Goal: Task Accomplishment & Management: Manage account settings

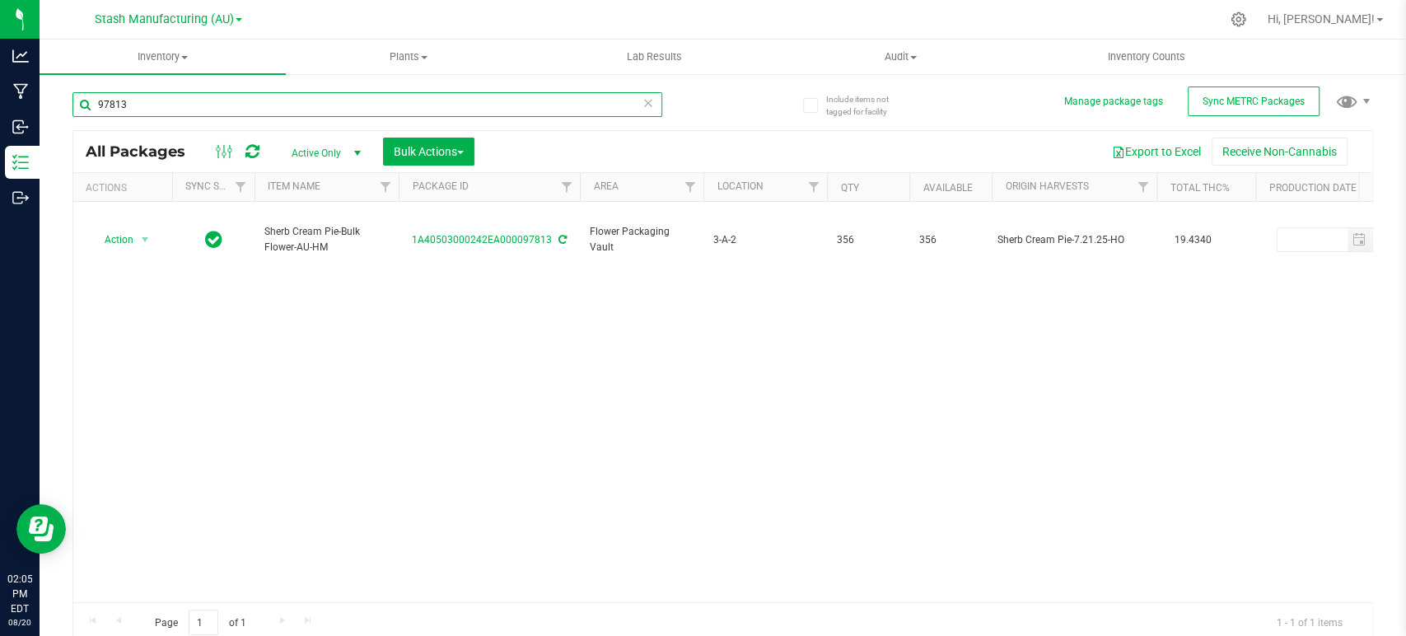
click at [143, 103] on input "97813" at bounding box center [367, 104] width 590 height 25
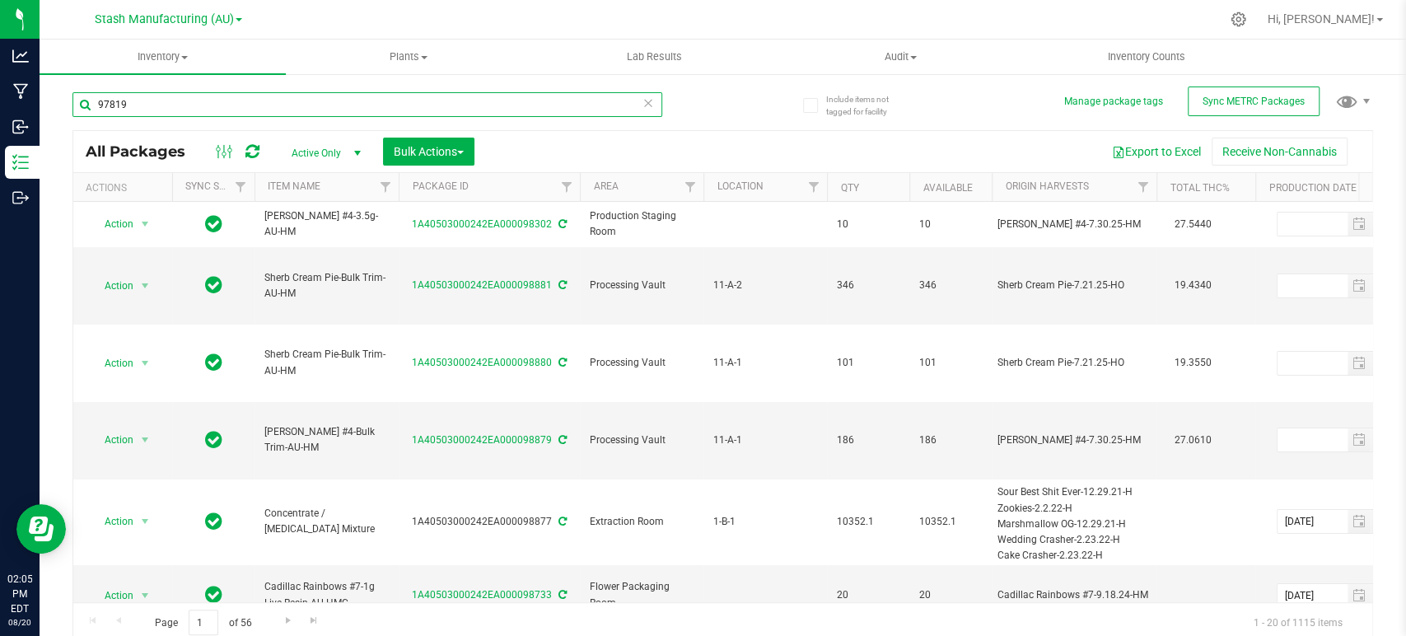
type input "97819"
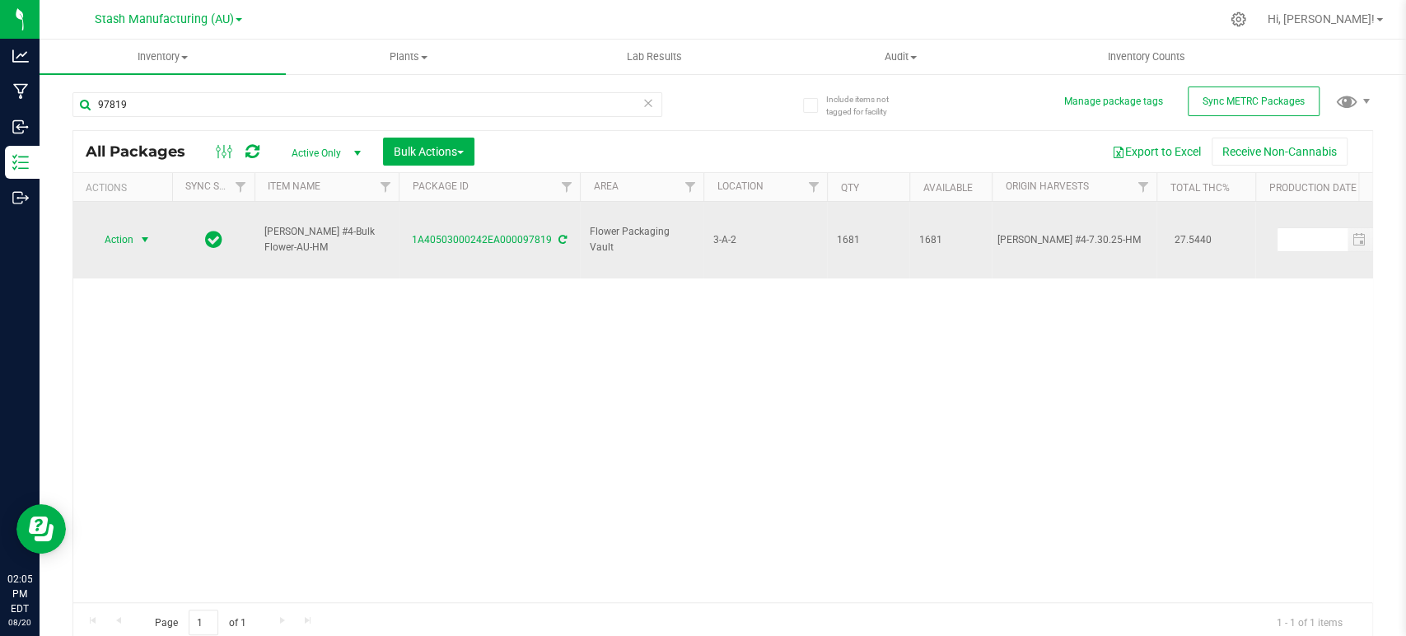
click at [107, 228] on span "Action" at bounding box center [112, 239] width 44 height 23
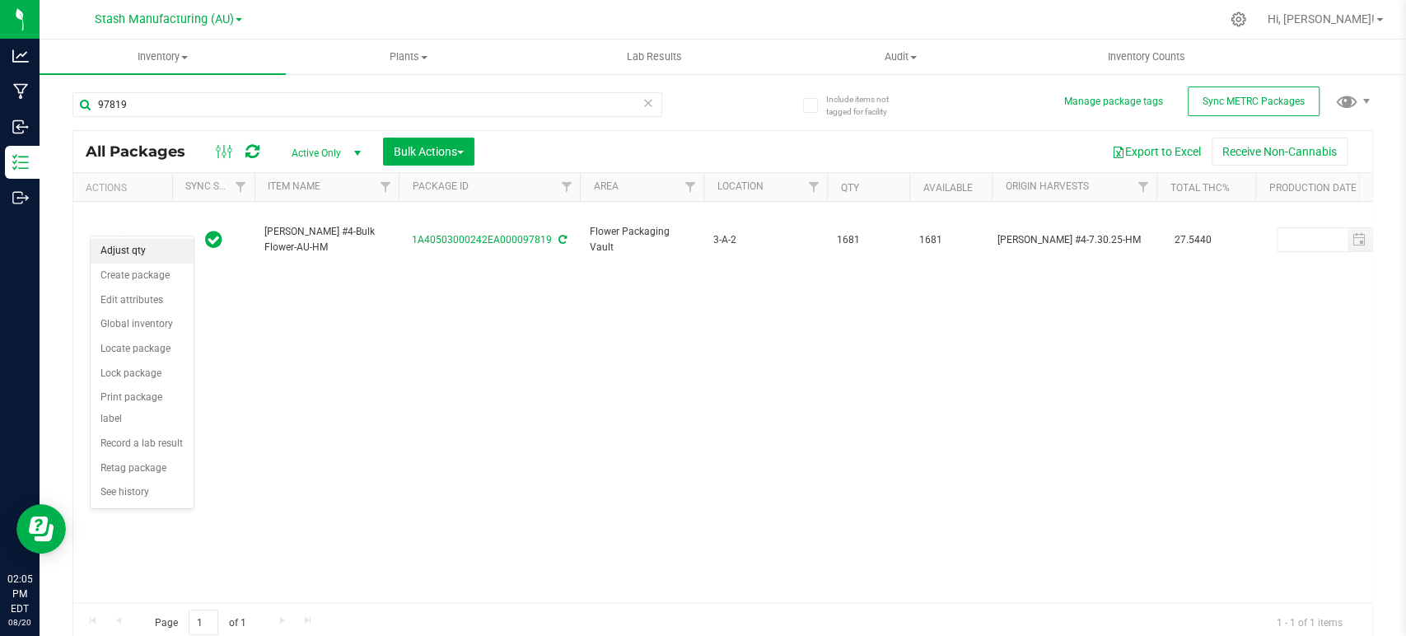
click at [114, 249] on li "Adjust qty" at bounding box center [142, 251] width 103 height 25
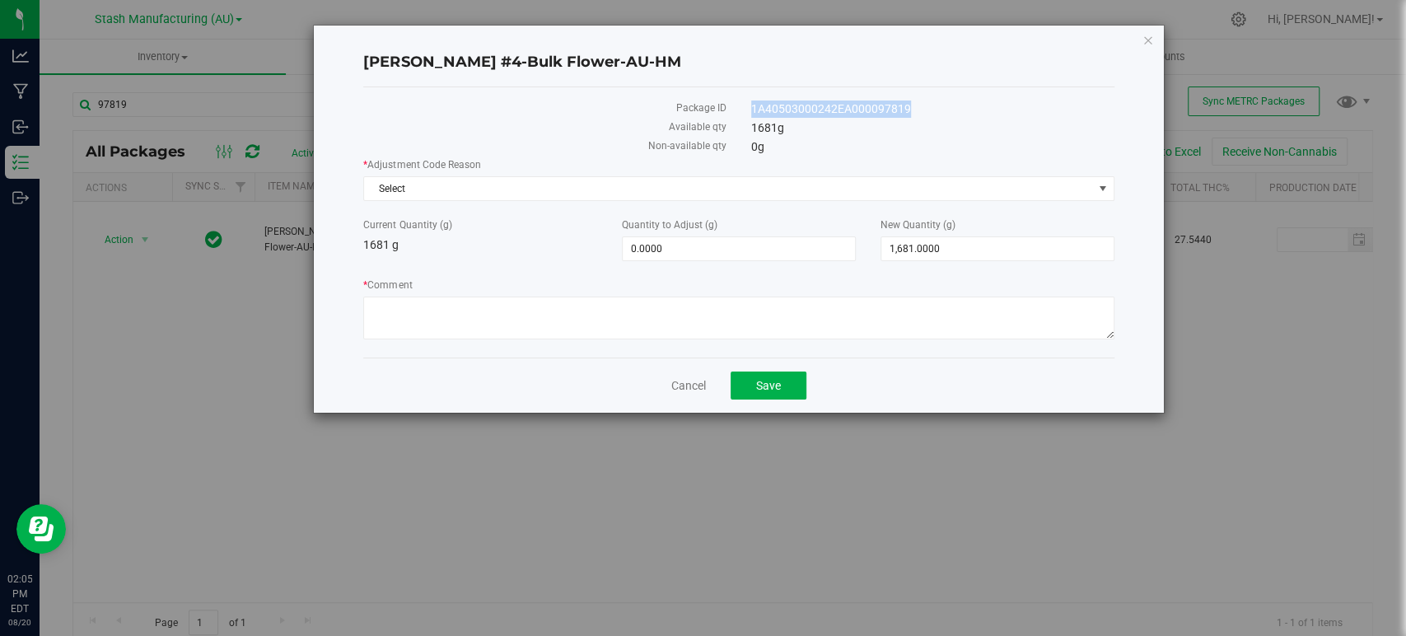
drag, startPoint x: 916, startPoint y: 110, endPoint x: 749, endPoint y: 105, distance: 167.3
click at [749, 105] on div "1A40503000242EA000097819" at bounding box center [933, 108] width 388 height 17
copy div "1A40503000242EA000097819"
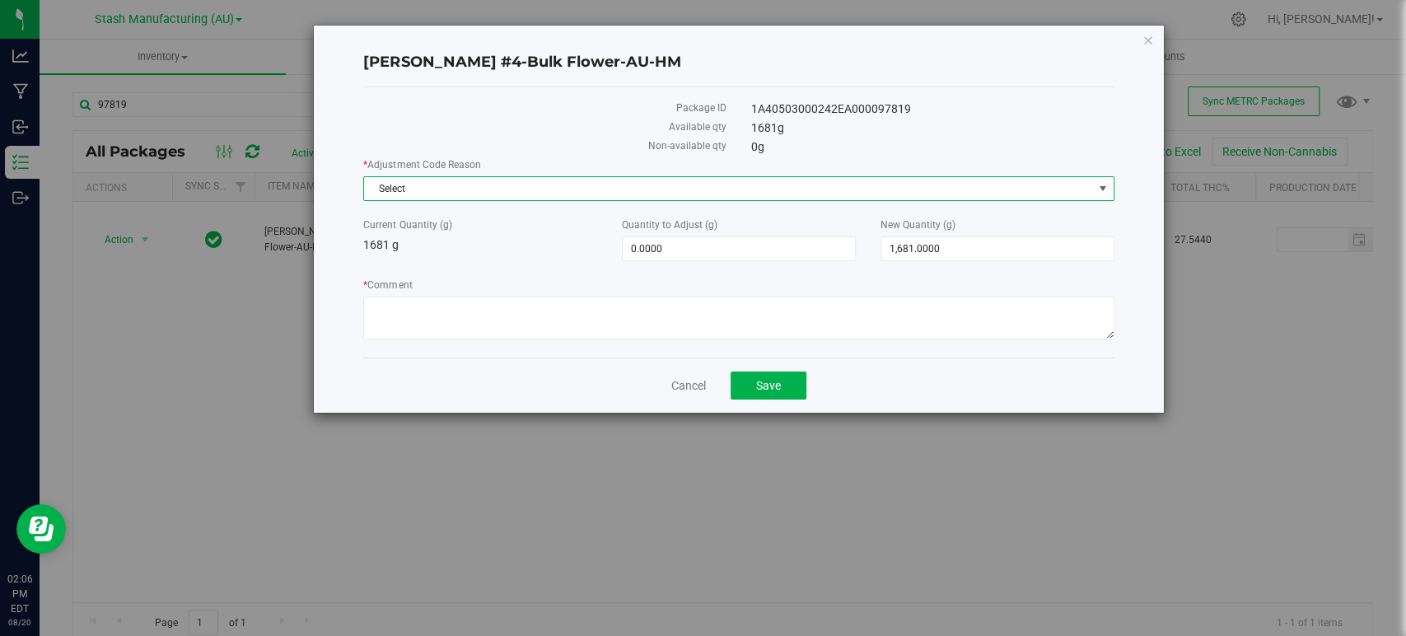
click at [386, 189] on span "Select" at bounding box center [728, 188] width 728 height 23
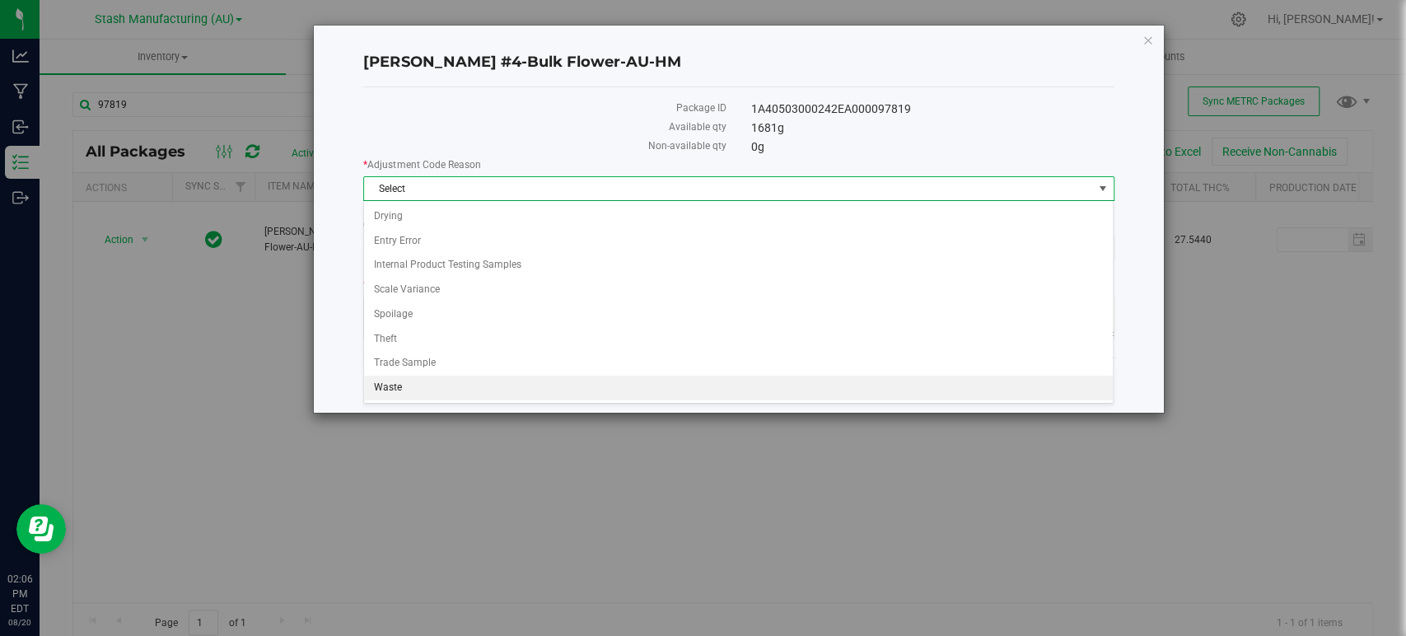
drag, startPoint x: 414, startPoint y: 387, endPoint x: 540, endPoint y: 371, distance: 127.1
click at [414, 387] on li "Waste" at bounding box center [738, 388] width 749 height 25
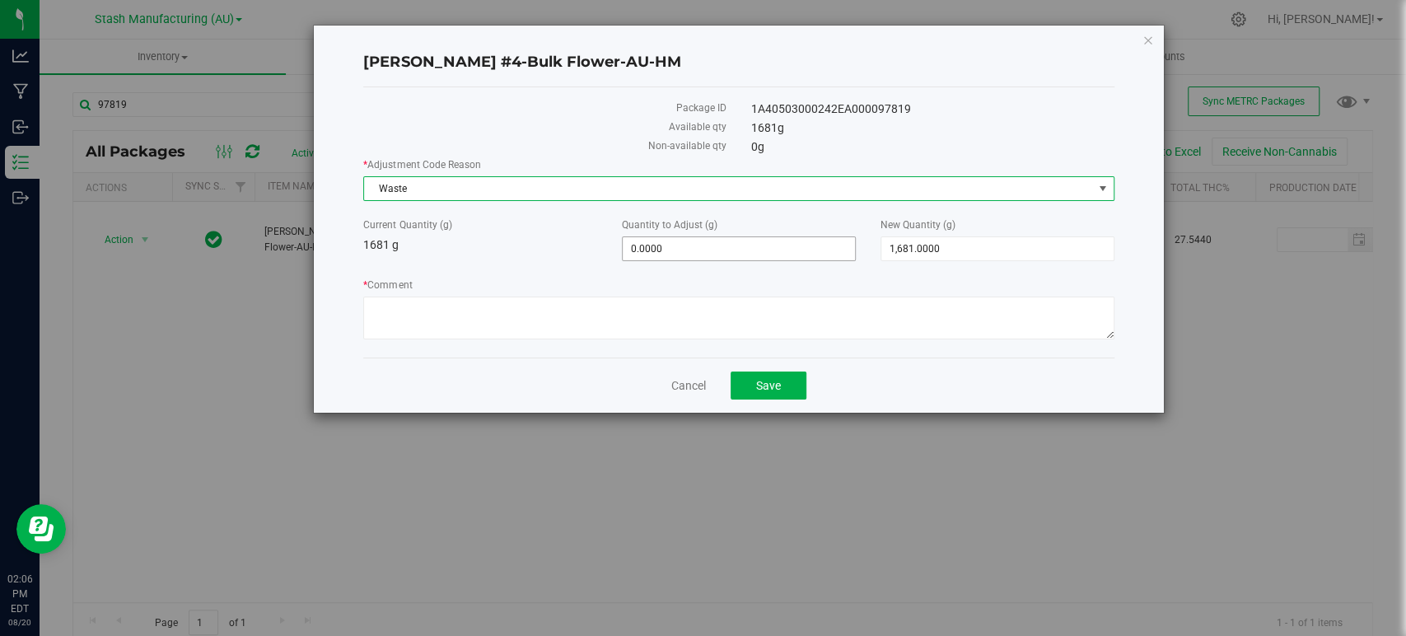
click at [711, 242] on span "0.0000 0" at bounding box center [739, 248] width 234 height 25
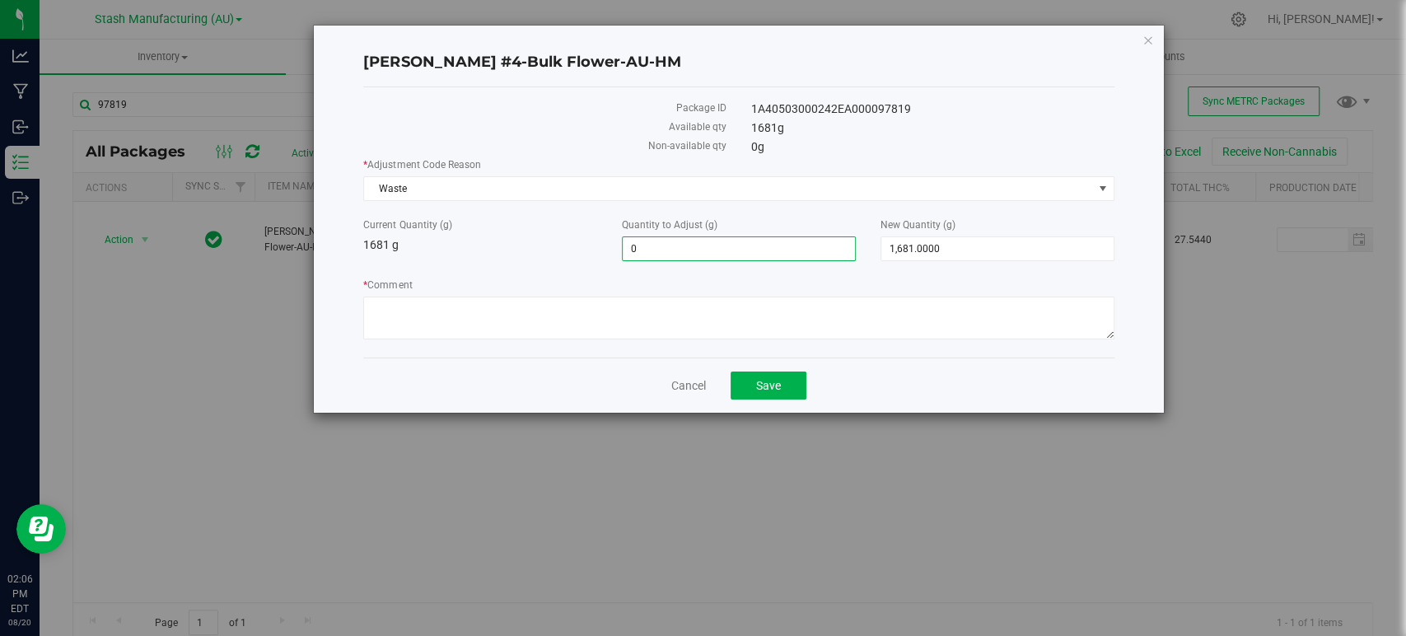
click at [711, 242] on input "0" at bounding box center [739, 248] width 232 height 23
type input "-6"
type input "-6.0000"
type input "1,675.0000"
type input "1675"
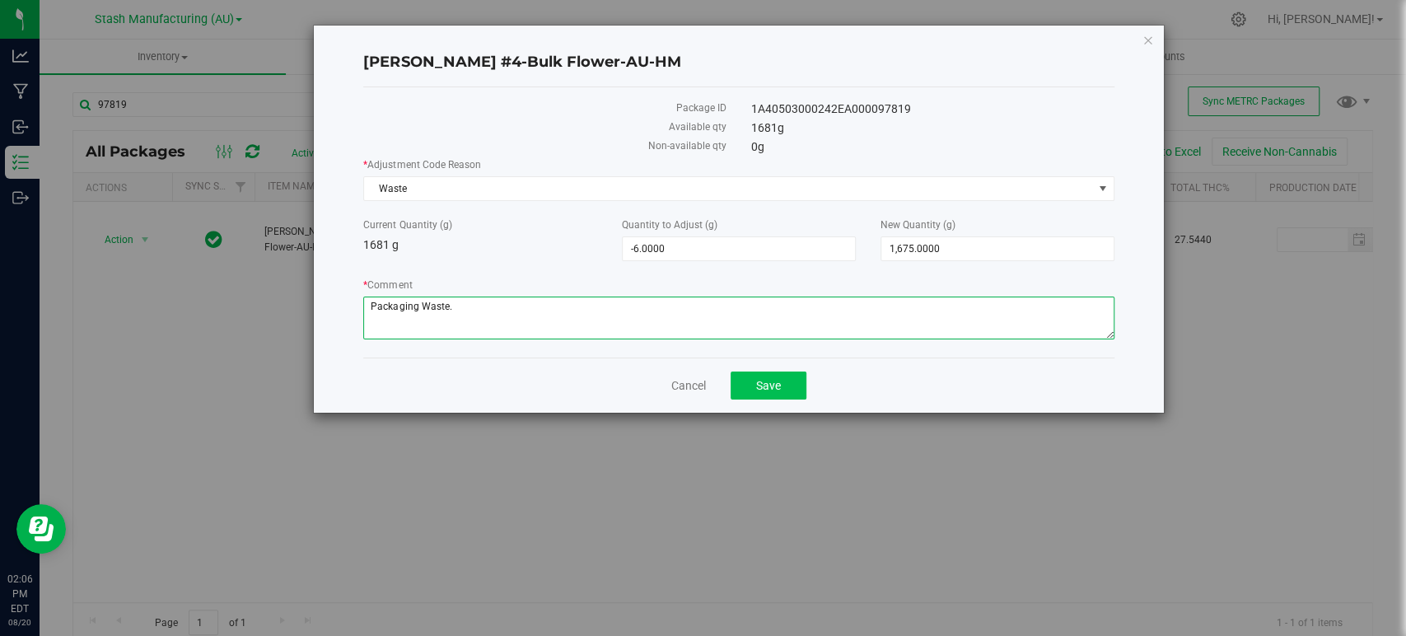
type textarea "Packaging Waste."
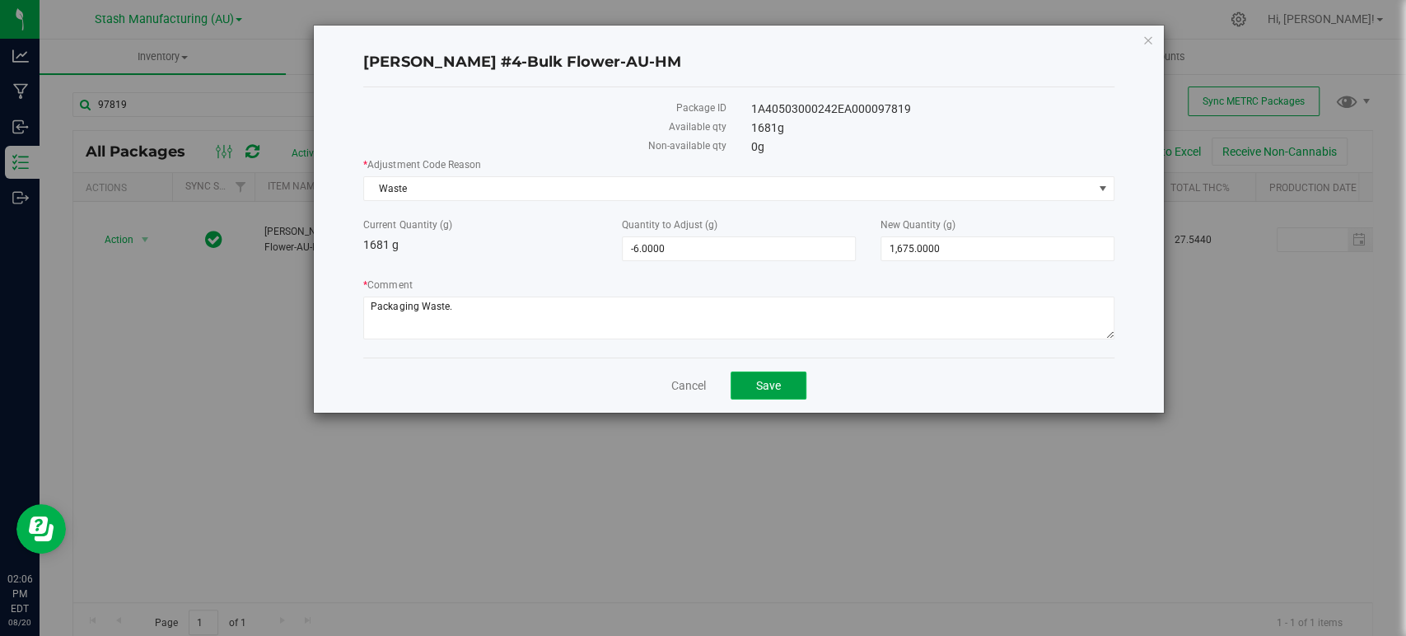
click at [765, 382] on span "Save" at bounding box center [768, 385] width 25 height 13
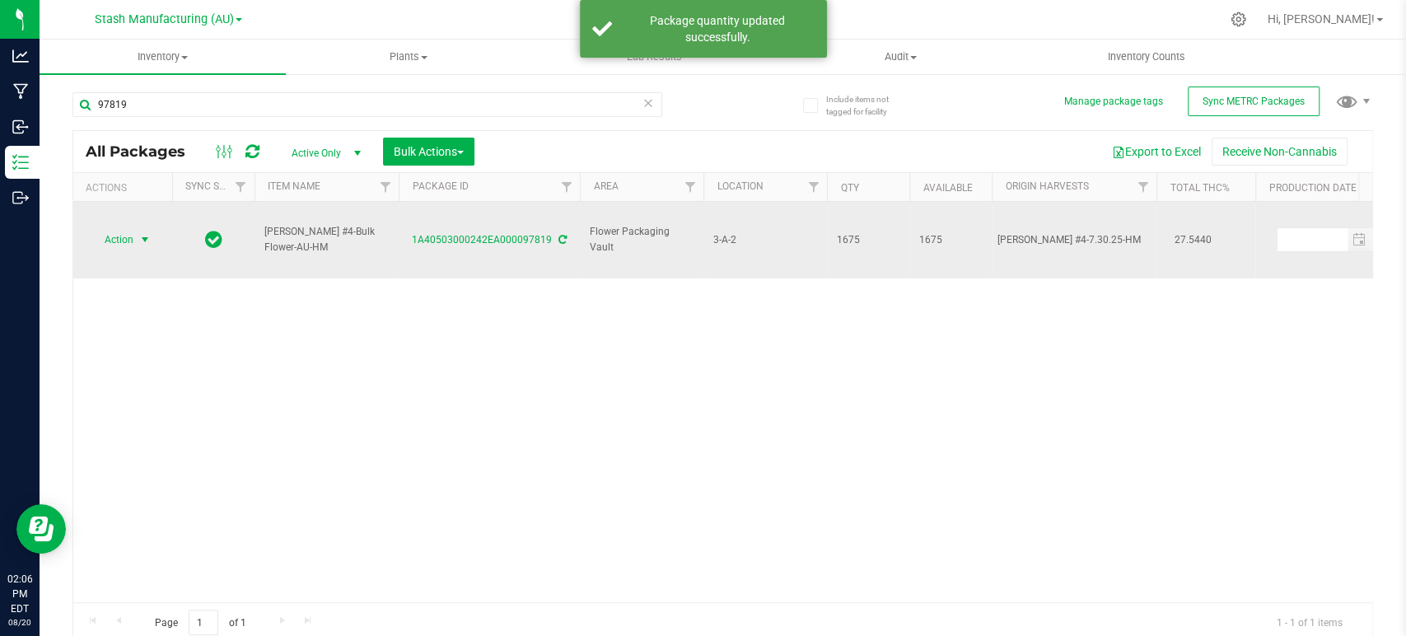
click at [152, 228] on span "select" at bounding box center [145, 239] width 21 height 23
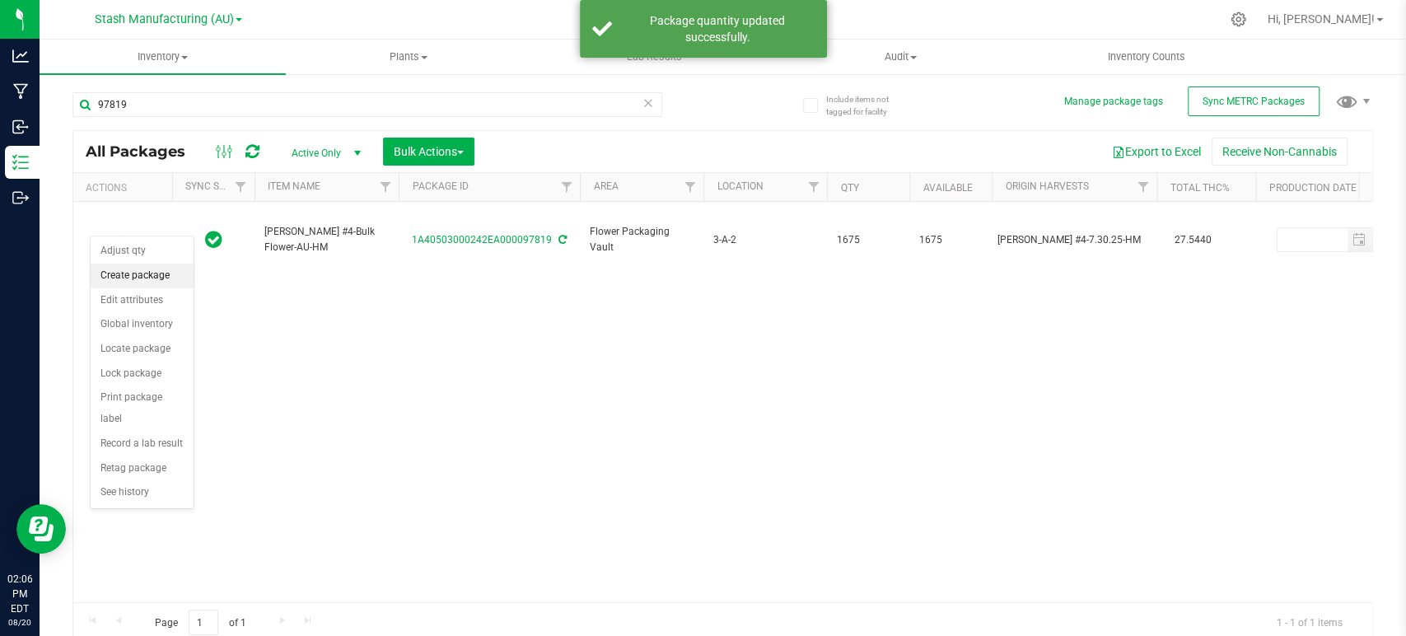
click at [109, 267] on li "Create package" at bounding box center [142, 276] width 103 height 25
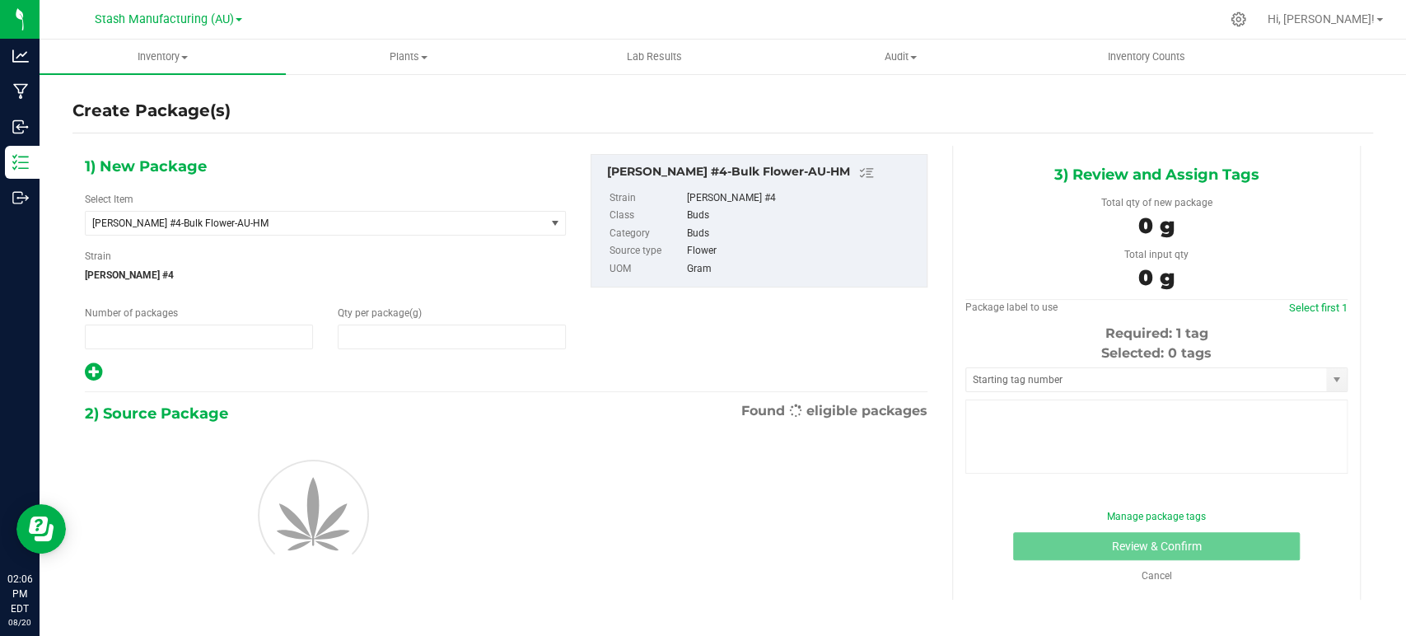
type input "1"
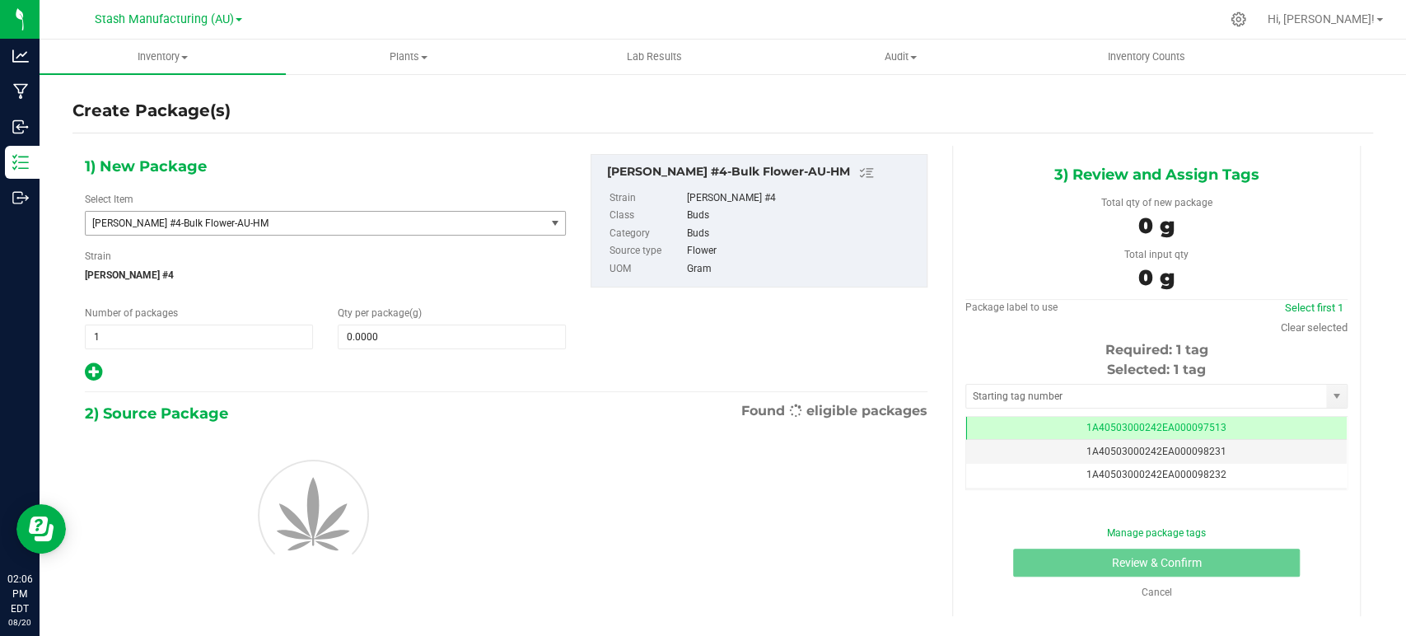
click at [277, 226] on span "[PERSON_NAME] #4-Bulk Flower-AU-HM" at bounding box center [306, 223] width 428 height 12
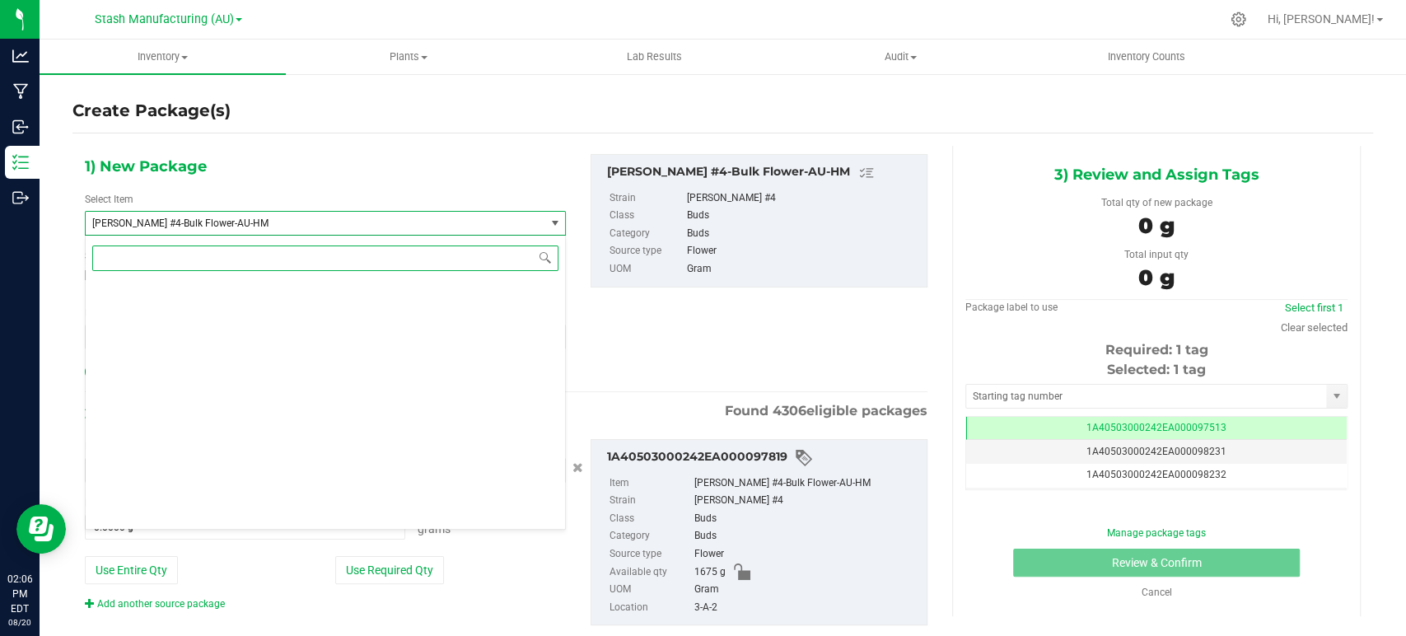
scroll to position [28369, 0]
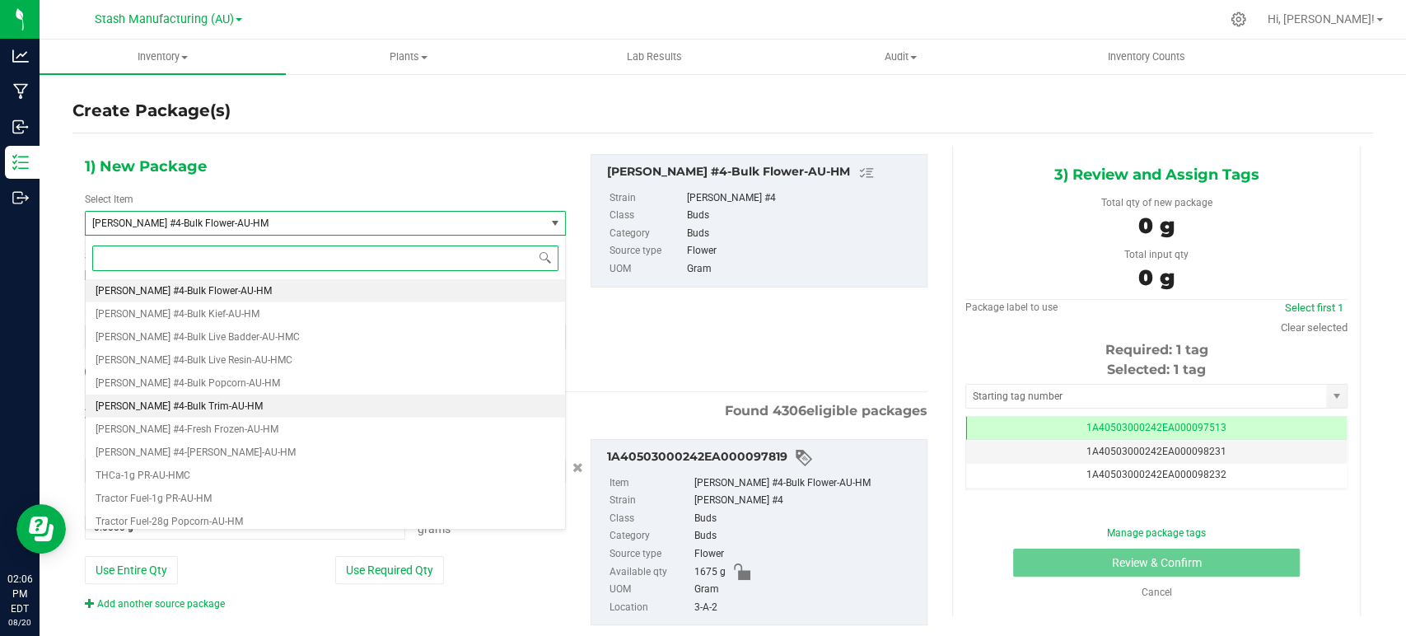
click at [221, 402] on span "[PERSON_NAME] #4-Bulk Trim-AU-HM" at bounding box center [179, 406] width 167 height 12
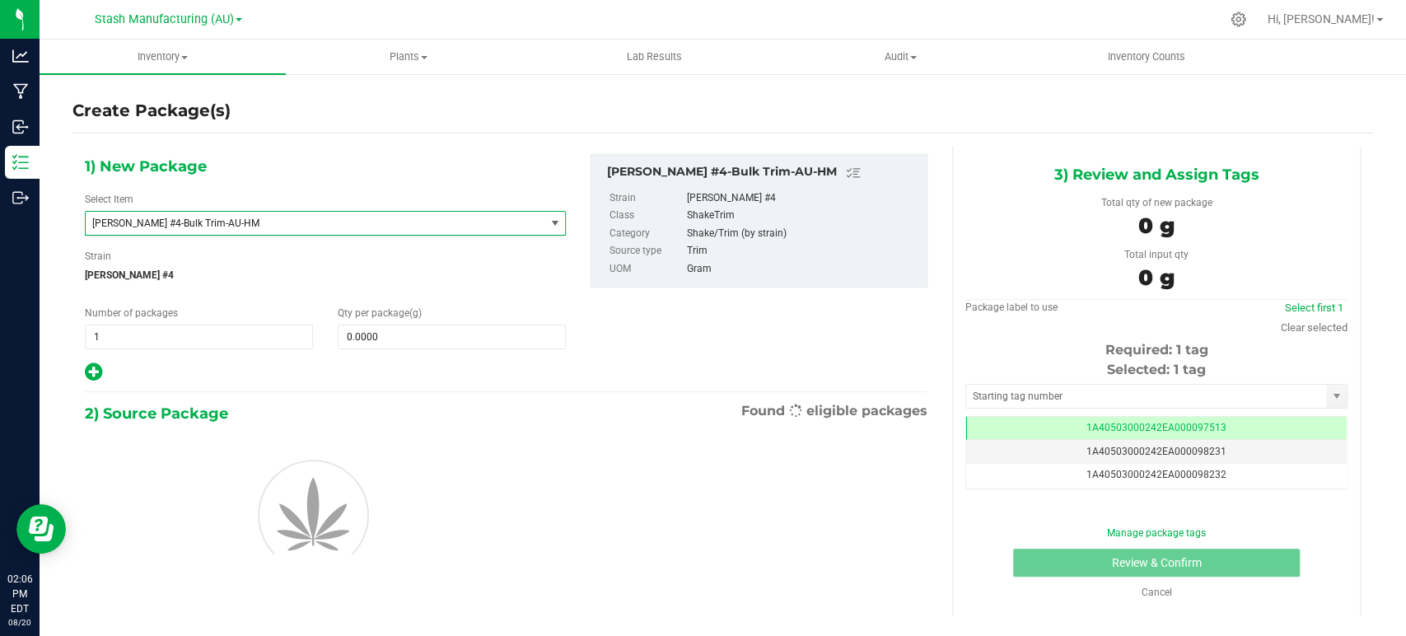
type input "0.0000"
click at [391, 343] on span at bounding box center [452, 337] width 228 height 25
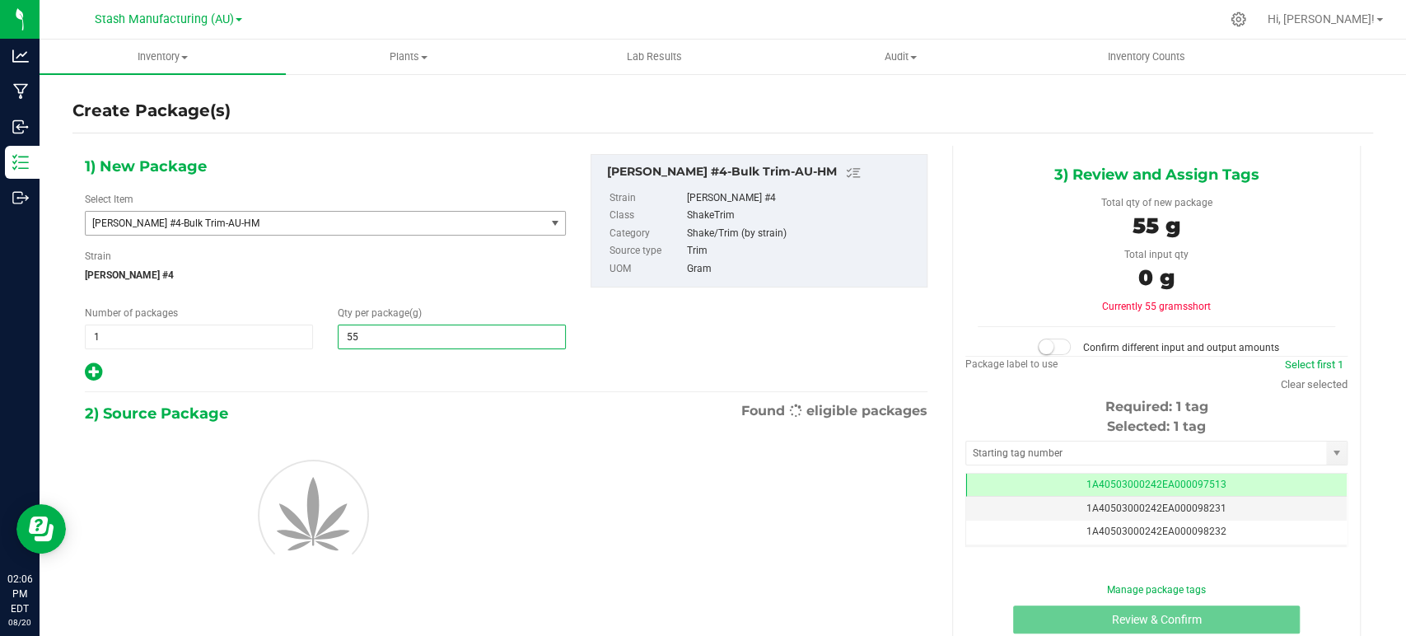
type input "558"
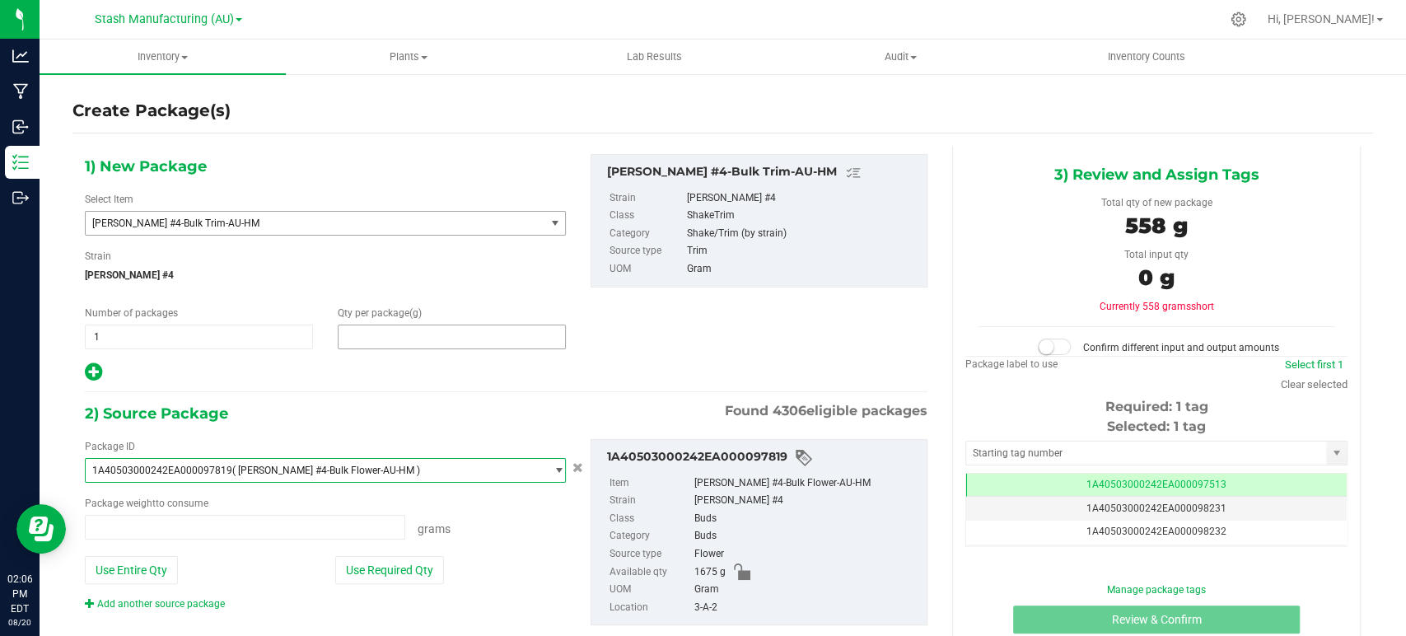
type input "558.0000"
click at [430, 384] on div "1) New Package Select Item [PERSON_NAME] #4-Bulk Trim-AU-[PERSON_NAME] Kush #4-…" at bounding box center [505, 403] width 867 height 515
click at [395, 550] on div "Package ID 1A40503000242EA000097819 ( [PERSON_NAME] #4-Bulk Flower-AU-HM ) 1A40…" at bounding box center [325, 525] width 506 height 172
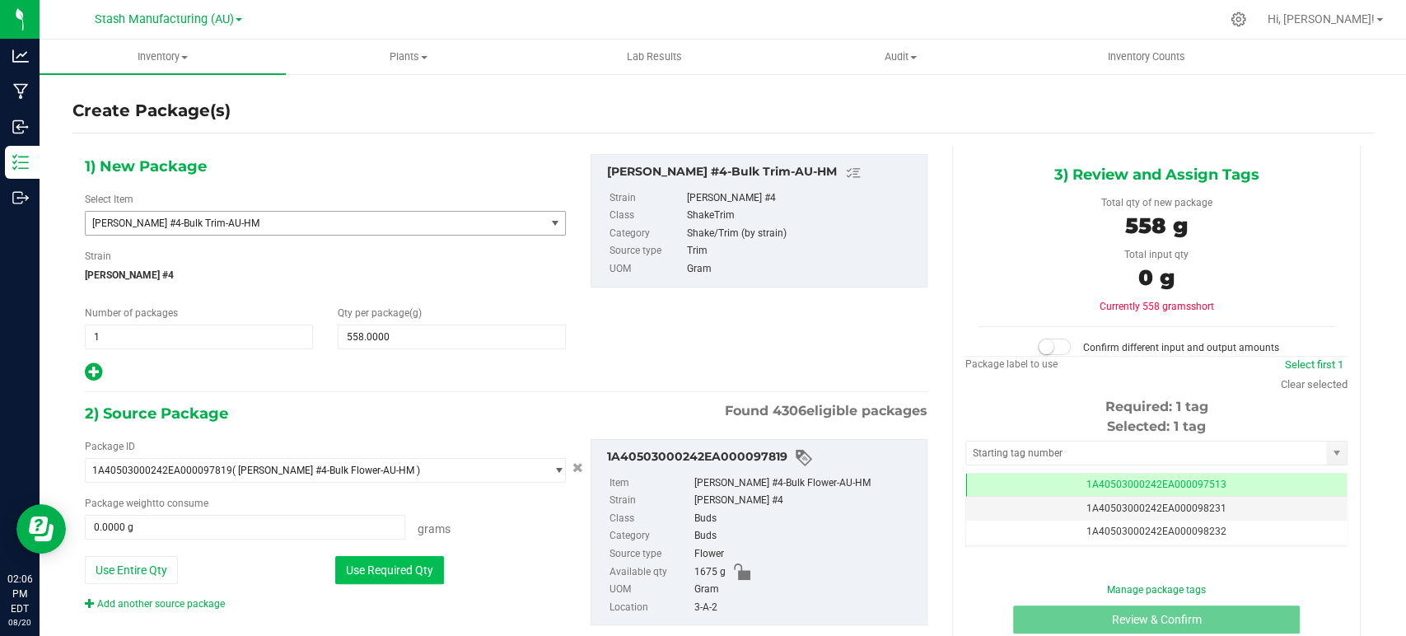
click at [390, 568] on button "Use Required Qty" at bounding box center [389, 570] width 109 height 28
type input "558.0000 g"
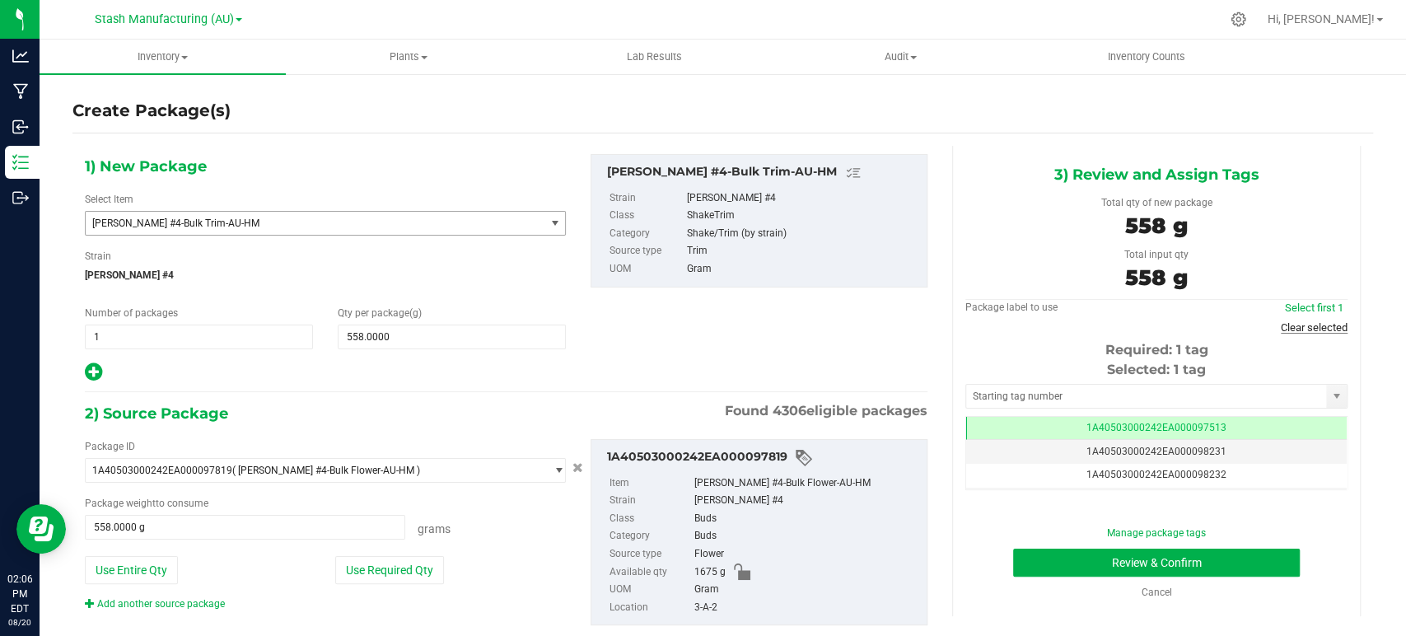
click at [1281, 326] on link "Clear selected" at bounding box center [1314, 327] width 67 height 12
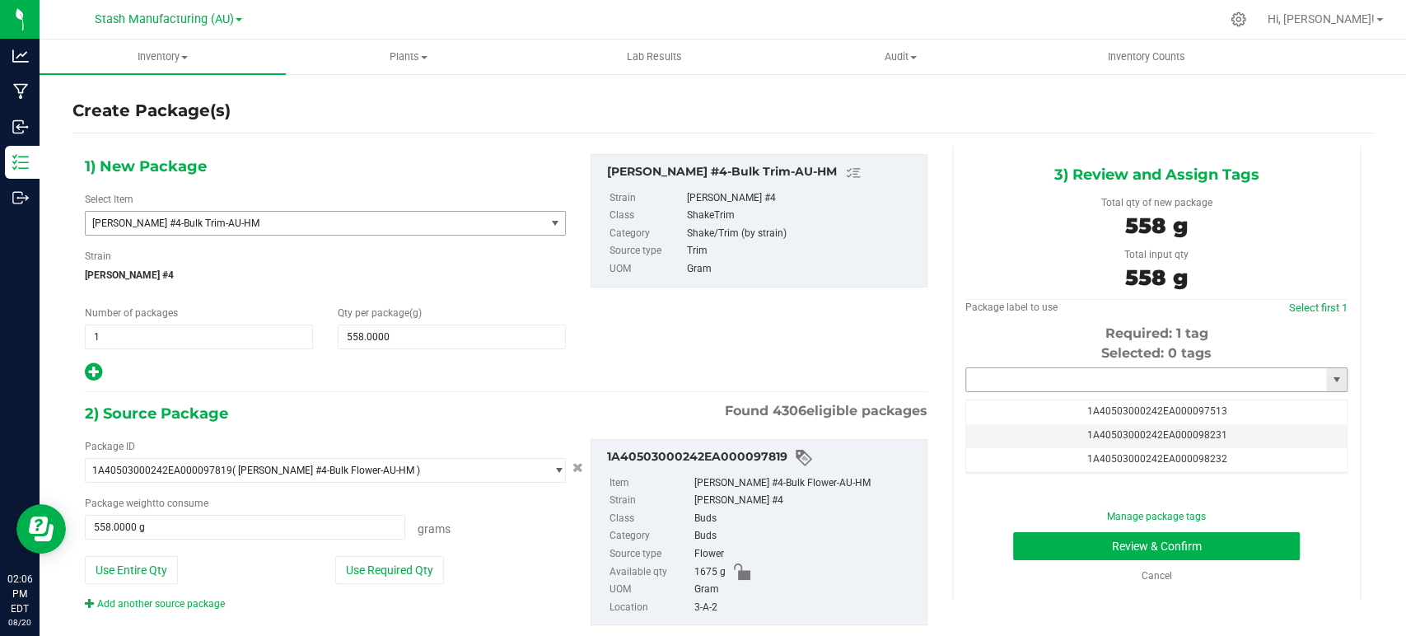
click at [1108, 376] on input "text" at bounding box center [1146, 379] width 360 height 23
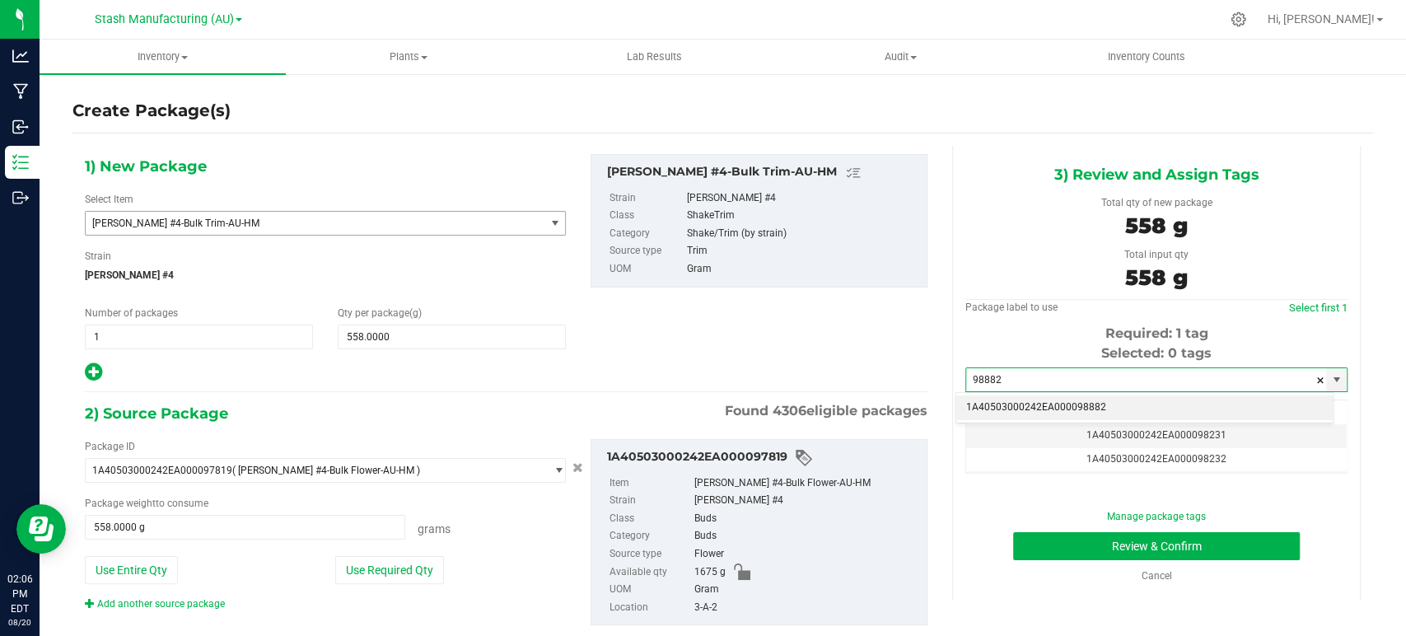
click at [1122, 400] on li "1A40503000242EA000098882" at bounding box center [1144, 407] width 376 height 25
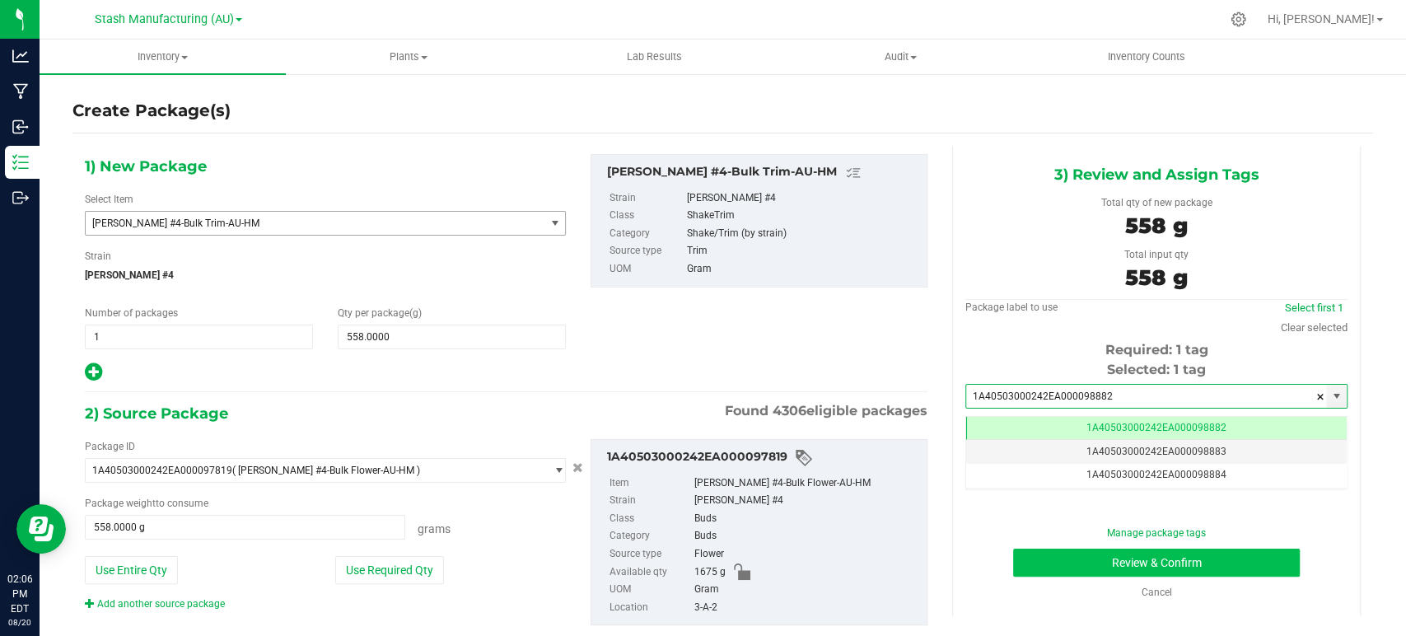
scroll to position [0, 0]
type input "1A40503000242EA000098882"
click at [1187, 558] on button "Review & Confirm" at bounding box center [1156, 563] width 286 height 28
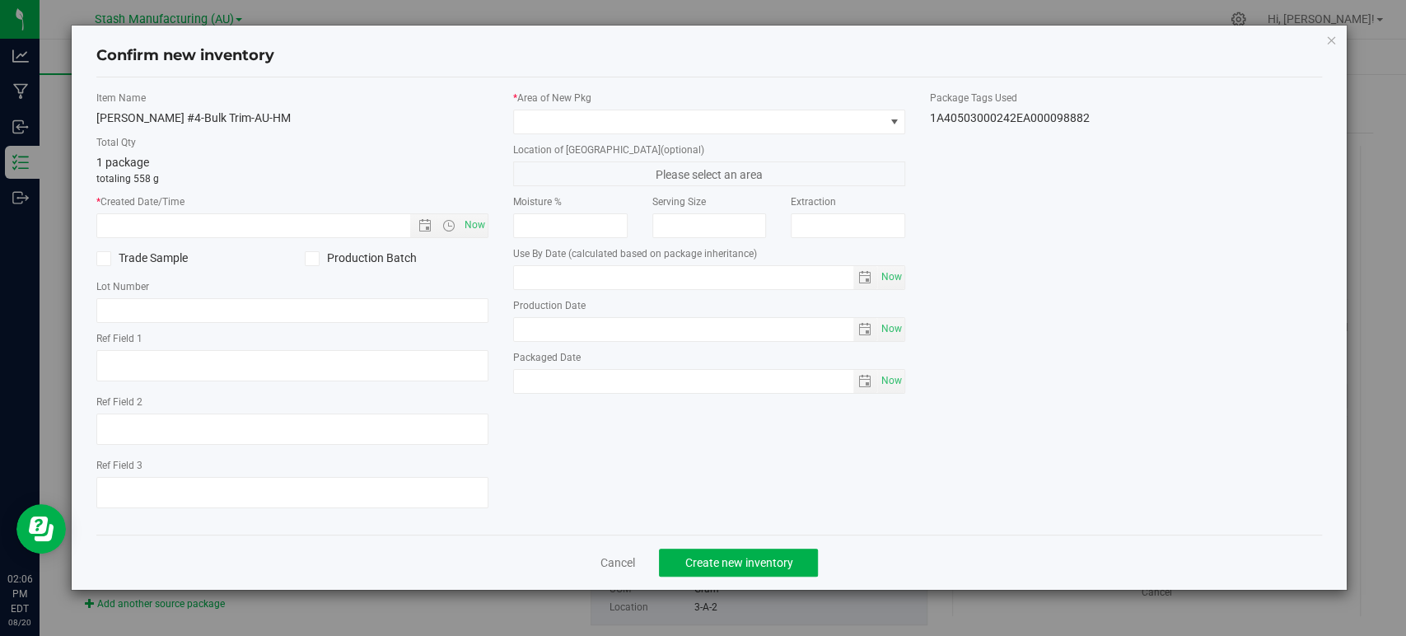
type input "[DATE]"
click at [481, 227] on span "Now" at bounding box center [475, 225] width 28 height 24
type input "[DATE] 2:06 PM"
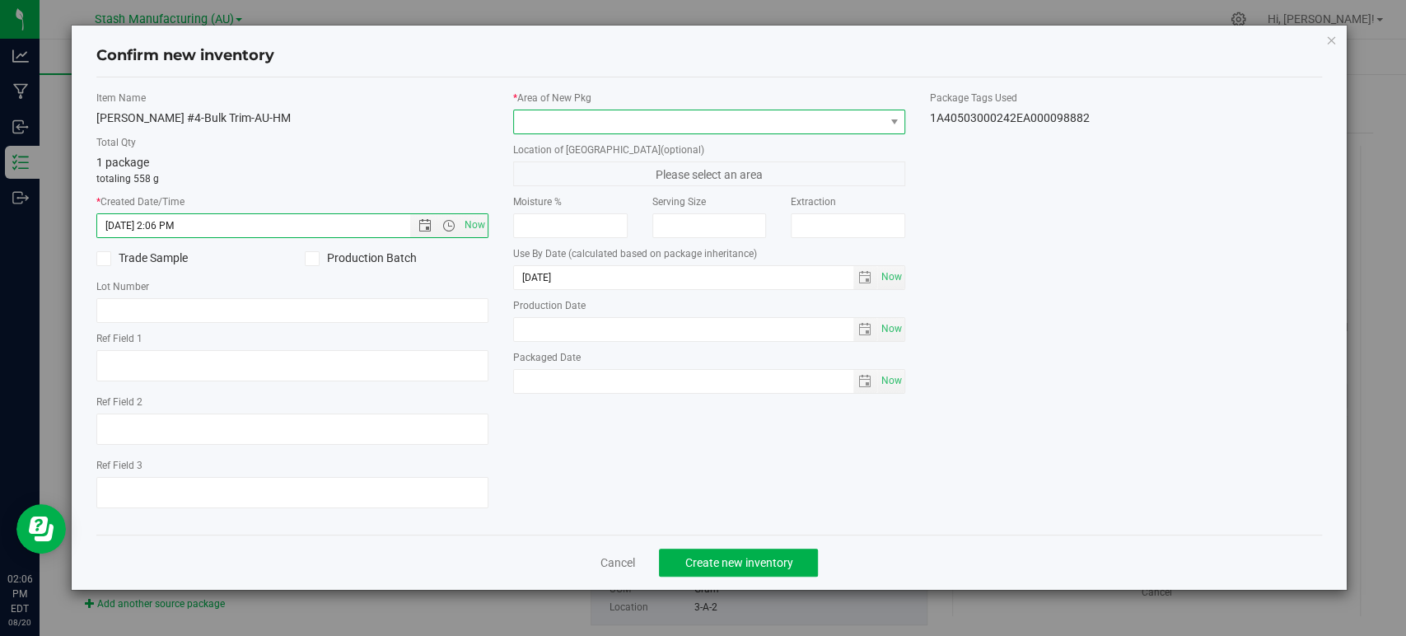
click at [544, 122] on span at bounding box center [699, 121] width 370 height 23
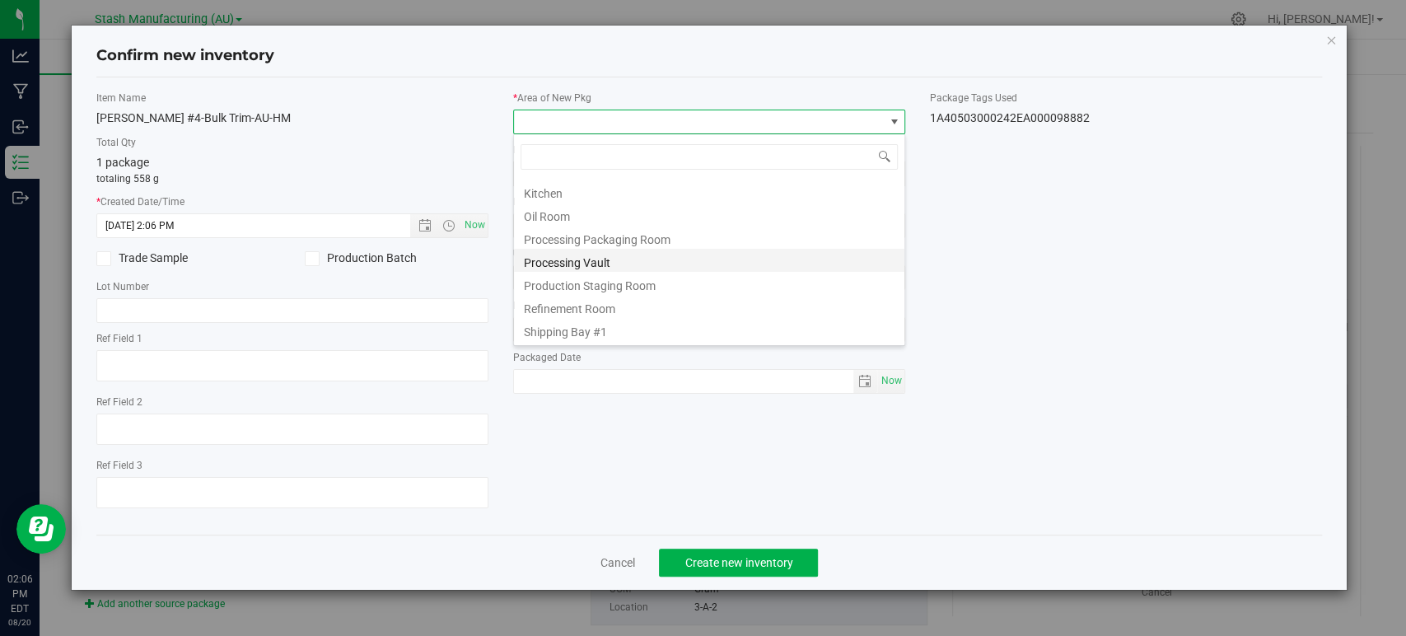
click at [562, 259] on li "Processing Vault" at bounding box center [709, 260] width 390 height 23
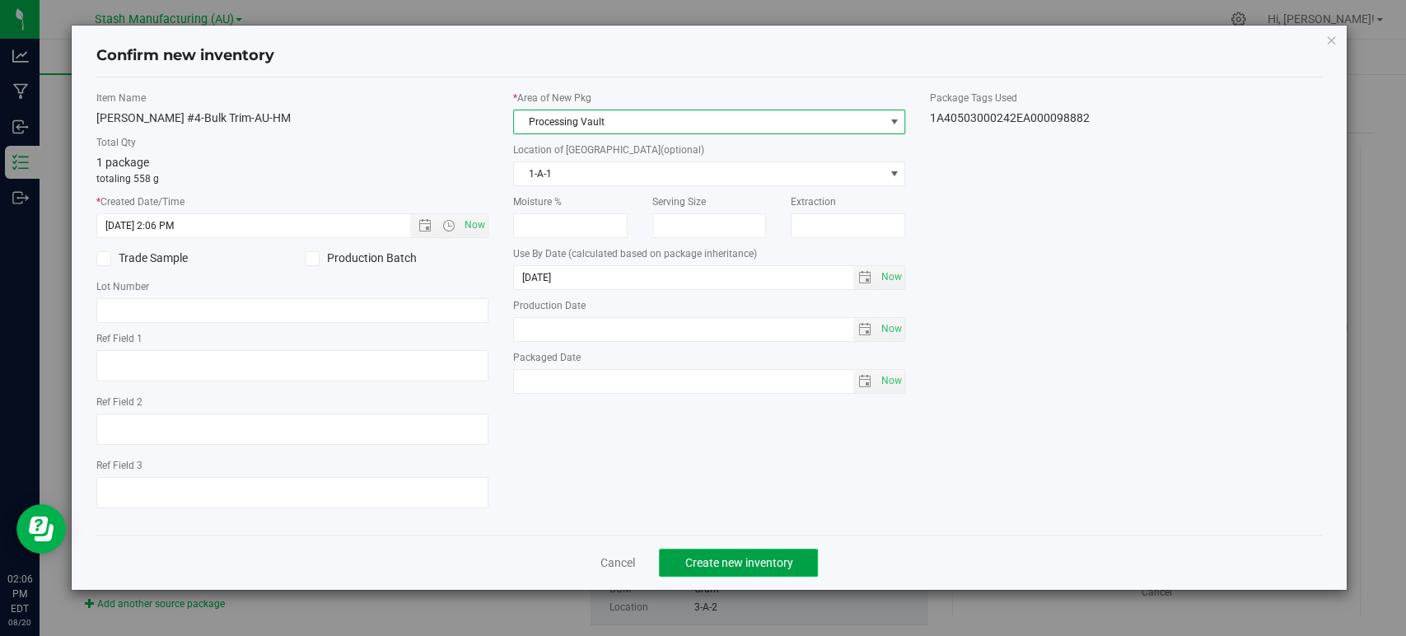
click at [764, 572] on button "Create new inventory" at bounding box center [738, 563] width 159 height 28
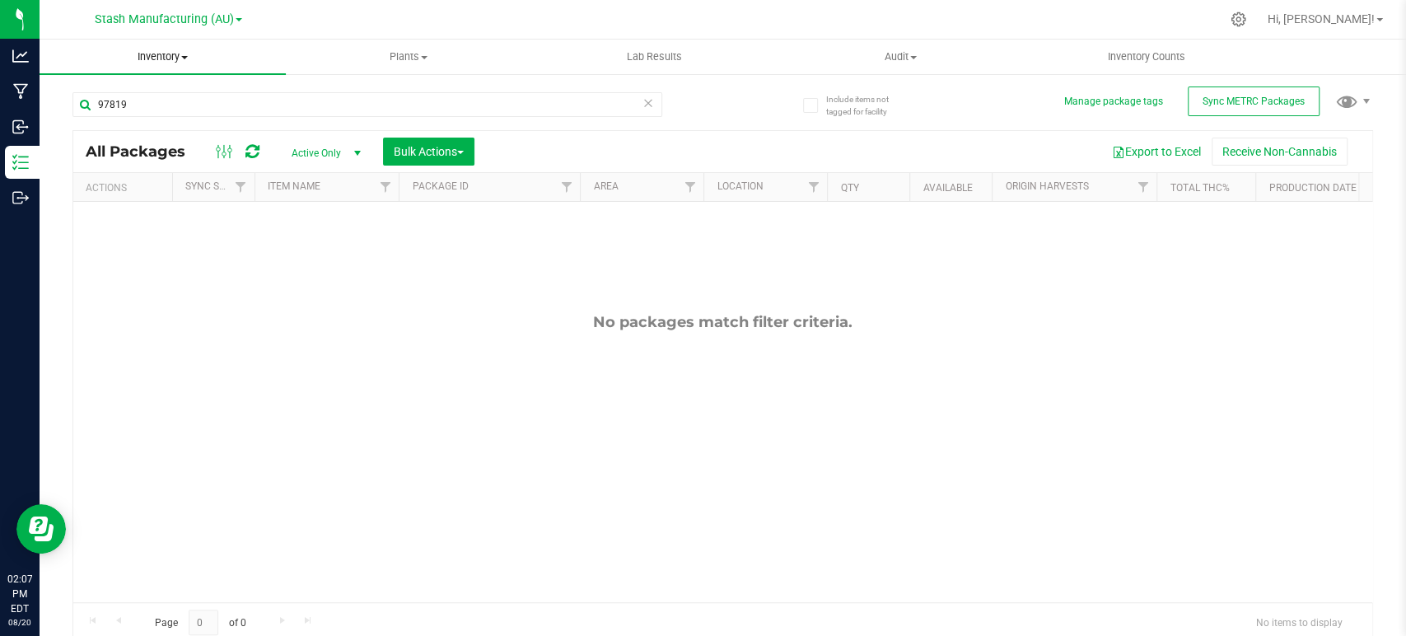
click at [159, 59] on span "Inventory" at bounding box center [163, 56] width 246 height 15
click at [134, 96] on span "All packages" at bounding box center [96, 99] width 113 height 14
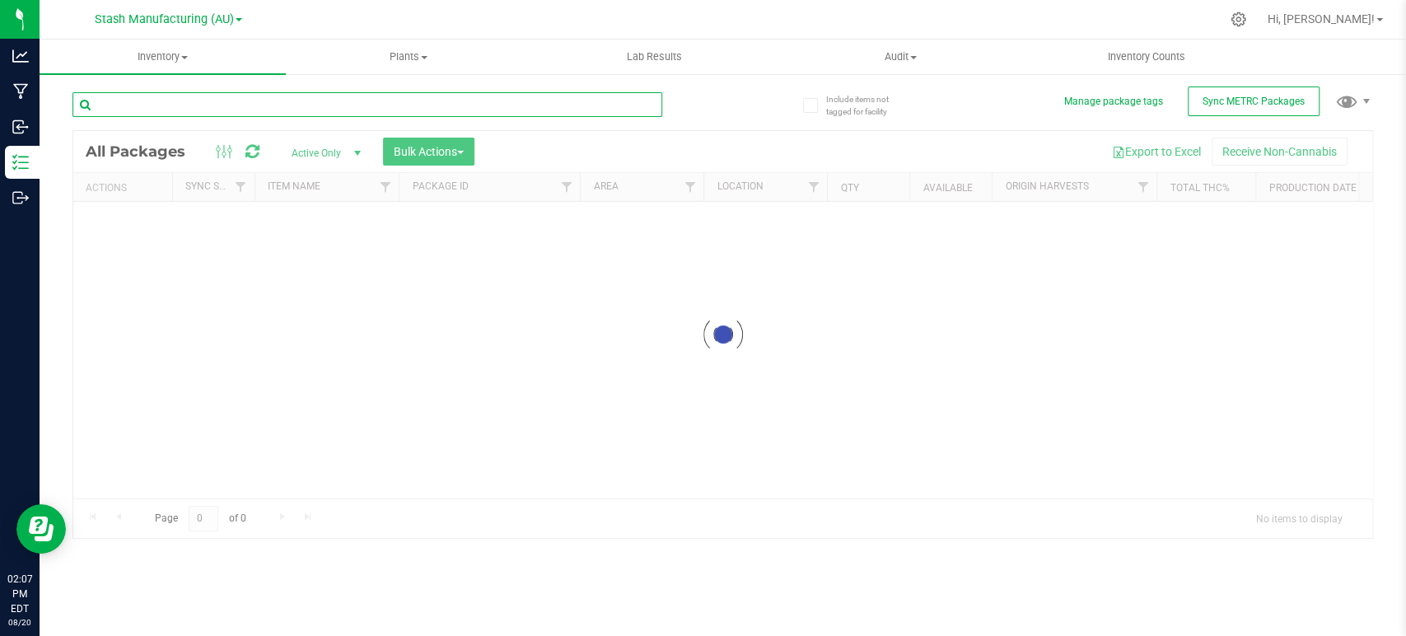
click at [282, 109] on input "text" at bounding box center [367, 104] width 590 height 25
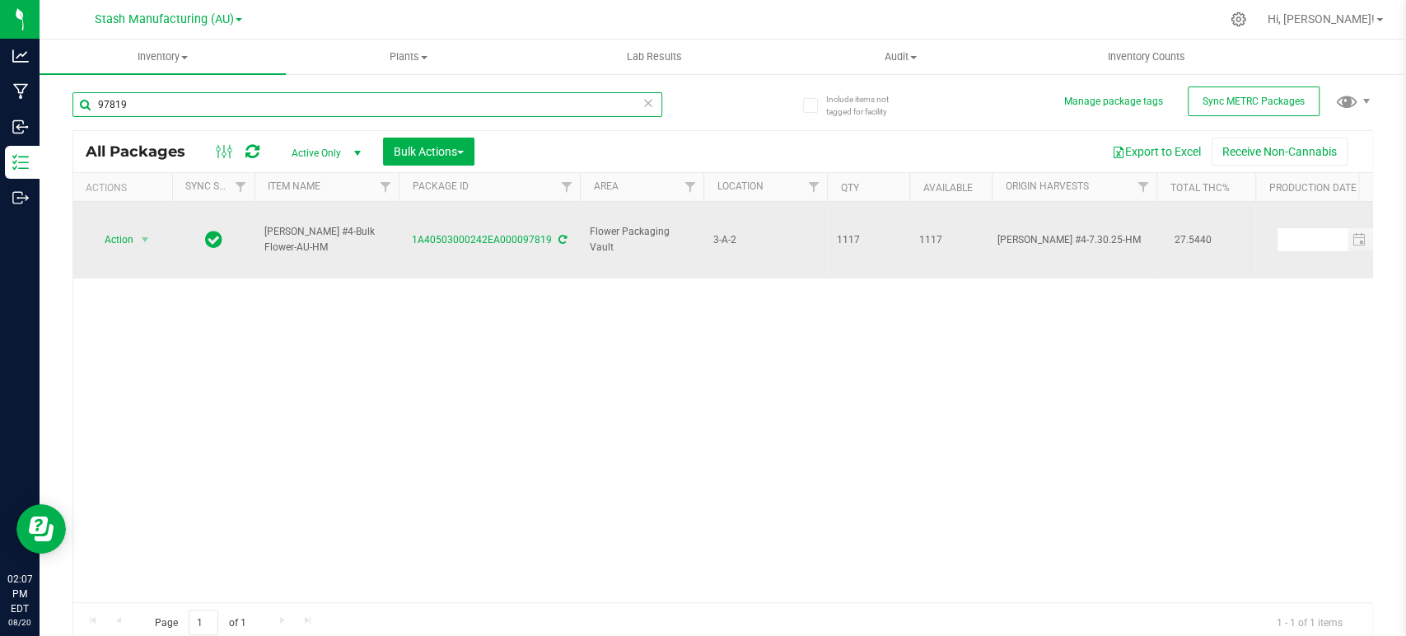
type input "97819"
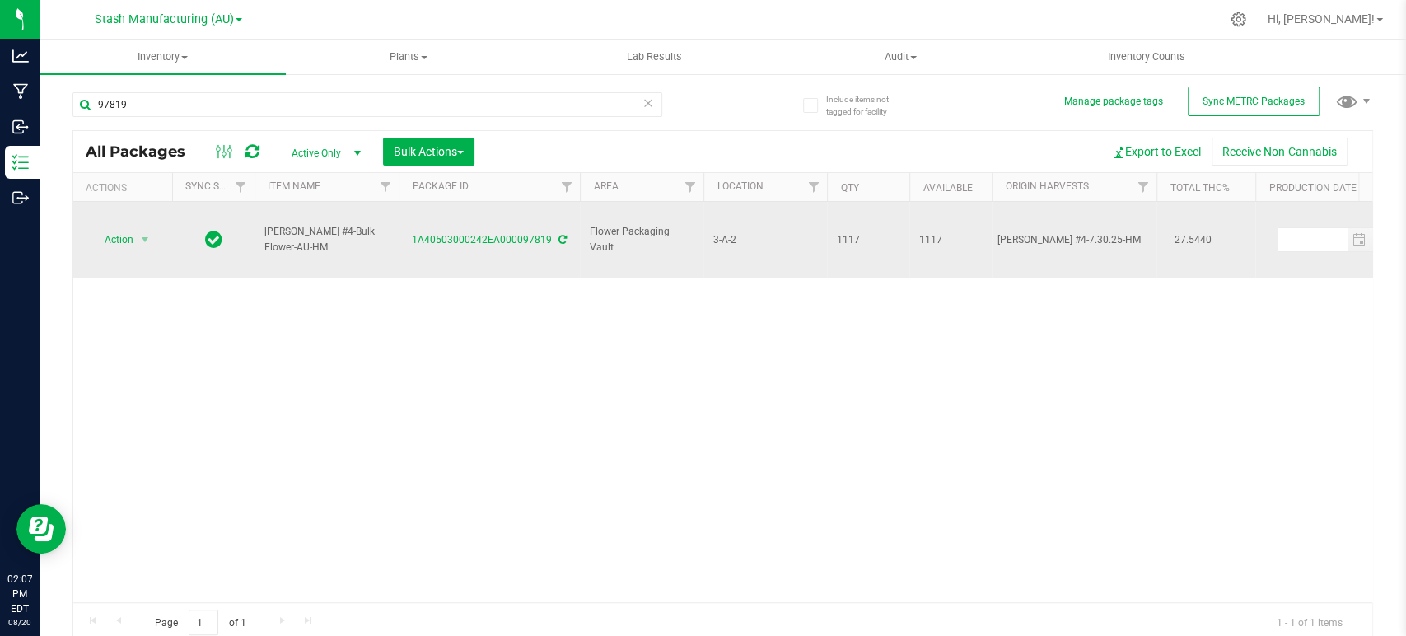
click at [133, 232] on span "Action" at bounding box center [112, 239] width 44 height 23
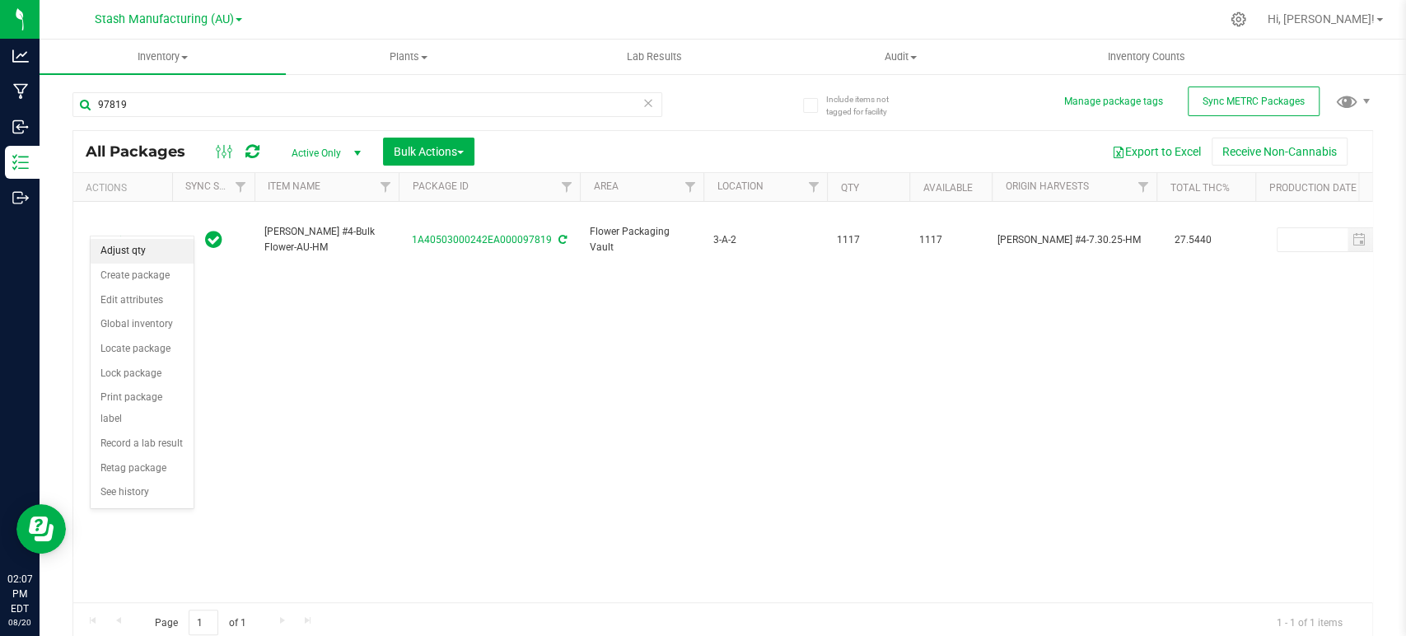
click at [107, 257] on li "Adjust qty" at bounding box center [142, 251] width 103 height 25
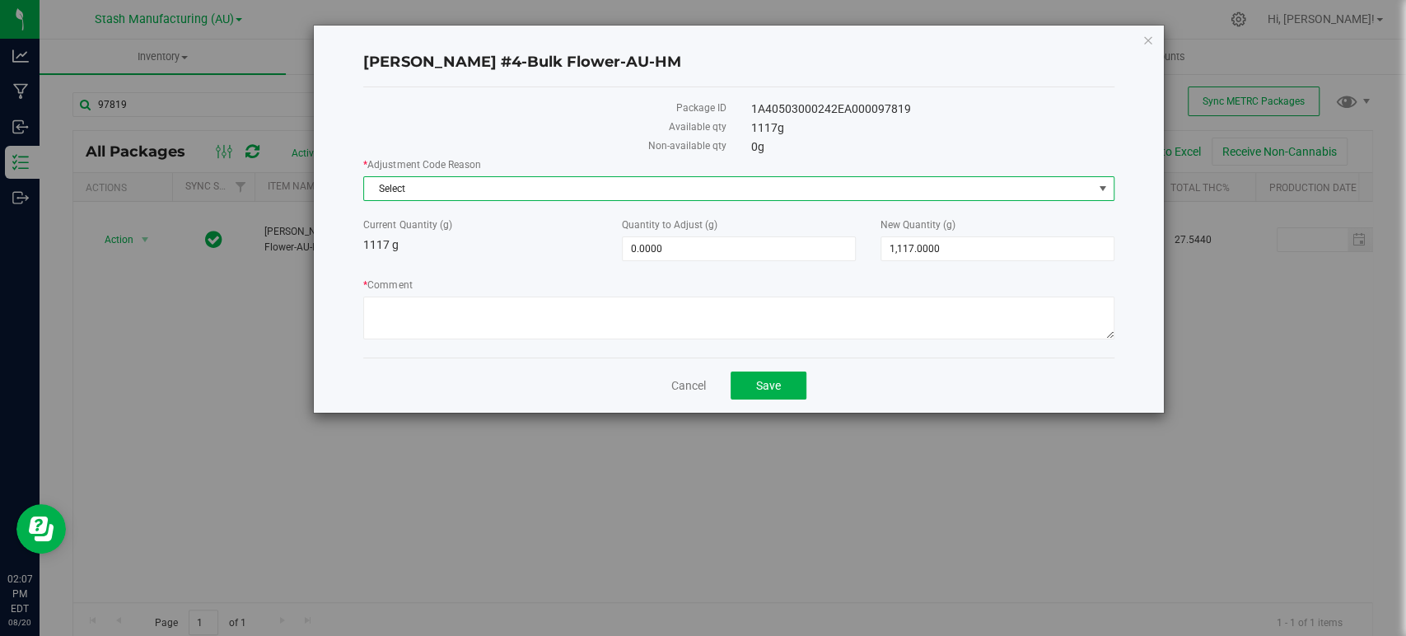
click at [408, 184] on span "Select" at bounding box center [728, 188] width 728 height 23
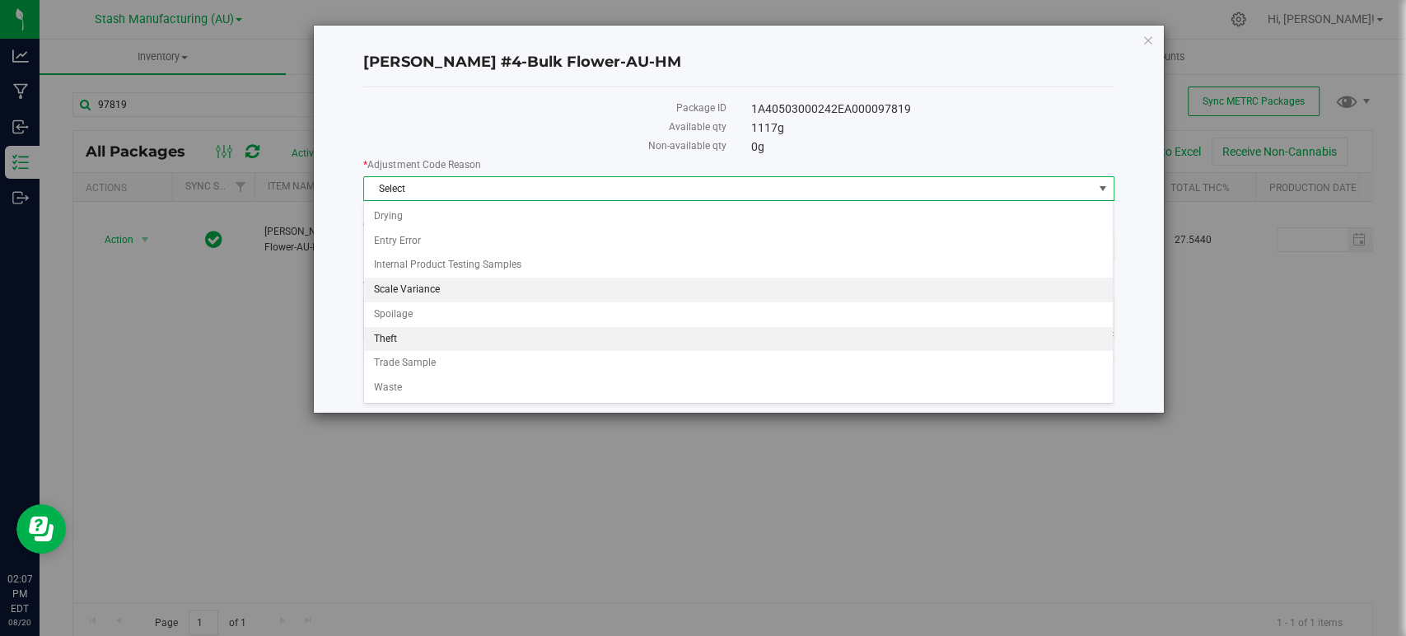
click at [415, 289] on li "Scale Variance" at bounding box center [738, 290] width 749 height 25
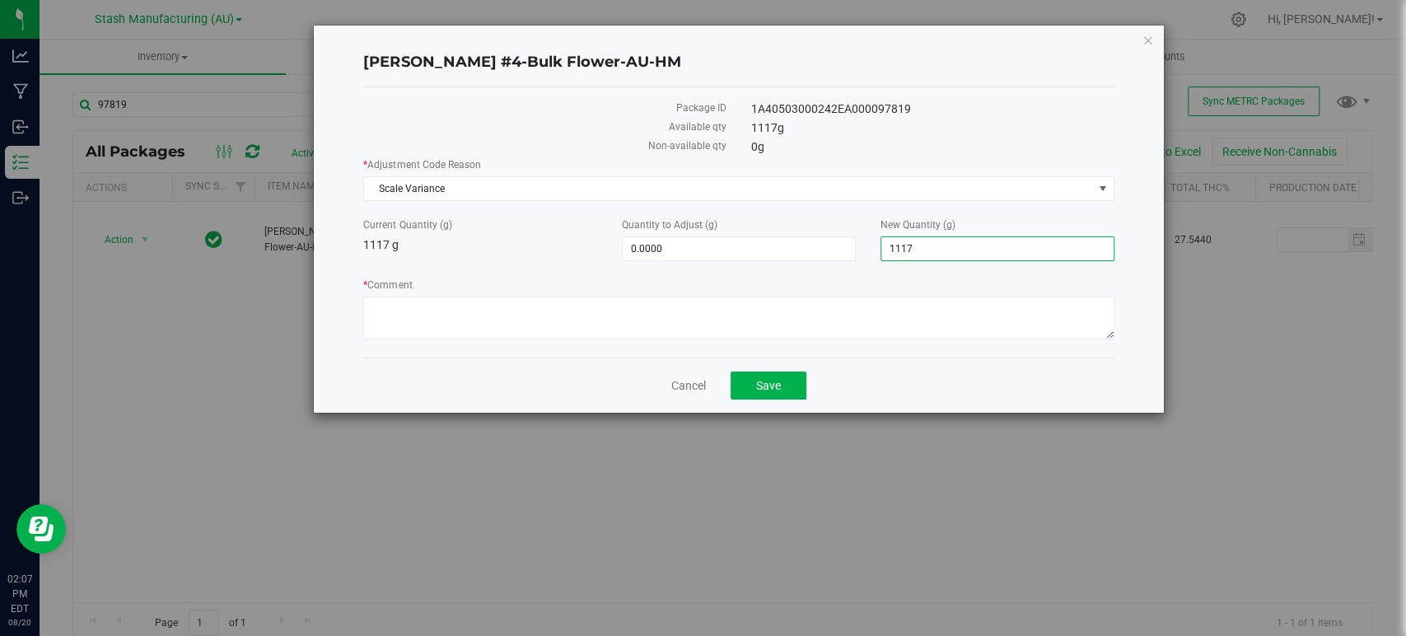
click at [942, 253] on span "1,117.0000 1117" at bounding box center [998, 248] width 234 height 25
click at [942, 253] on input "1117" at bounding box center [997, 248] width 232 height 23
type input "1010"
type input "-107.0000"
type input "1,010.0000"
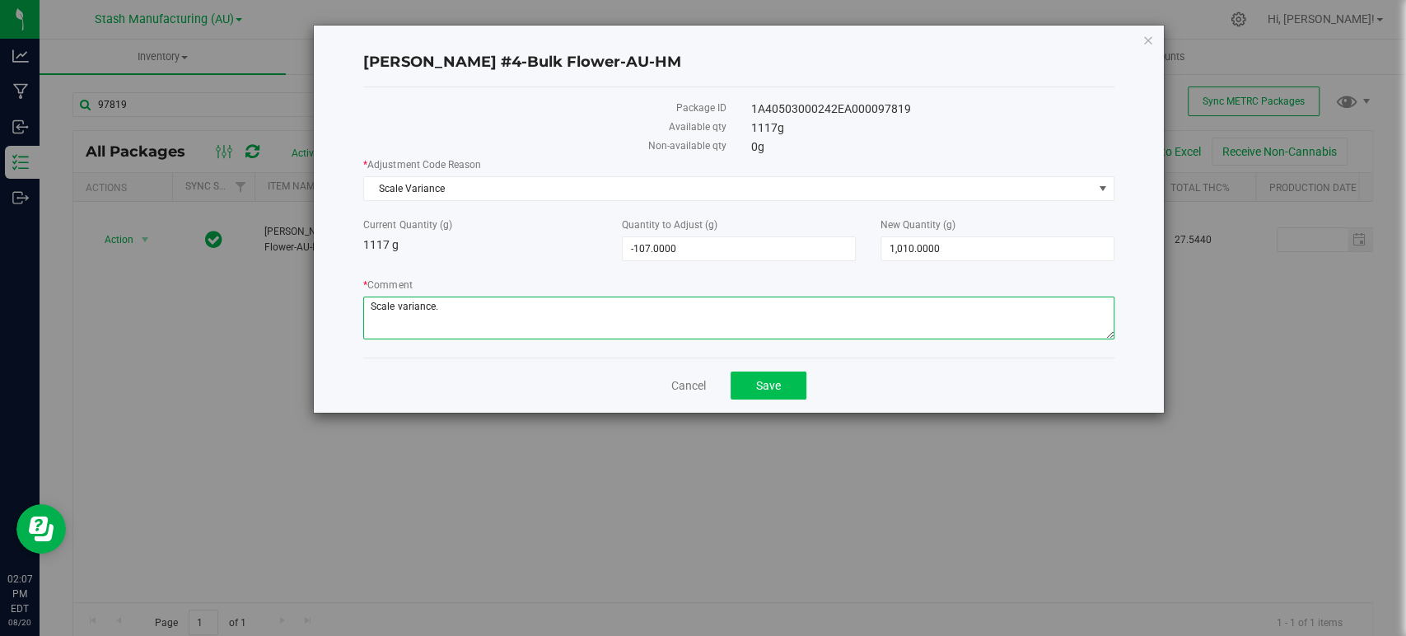
type textarea "Scale variance."
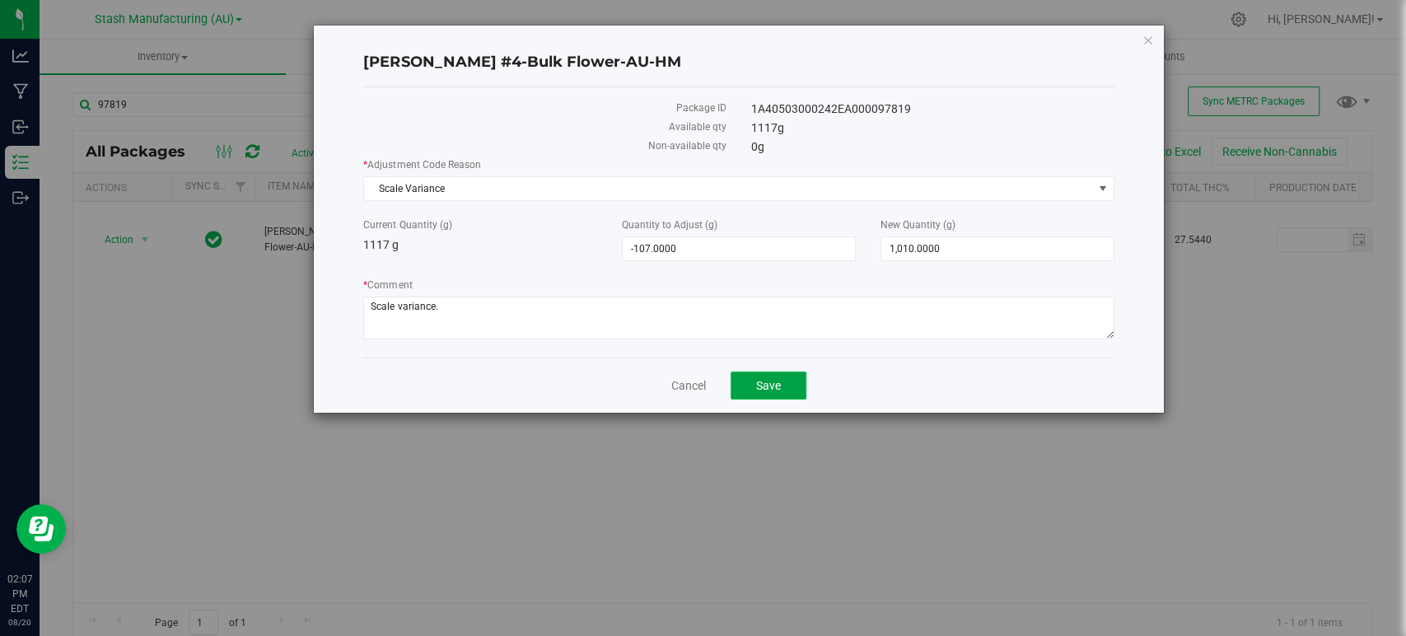
click at [783, 374] on button "Save" at bounding box center [769, 385] width 76 height 28
